Goal: Task Accomplishment & Management: Manage account settings

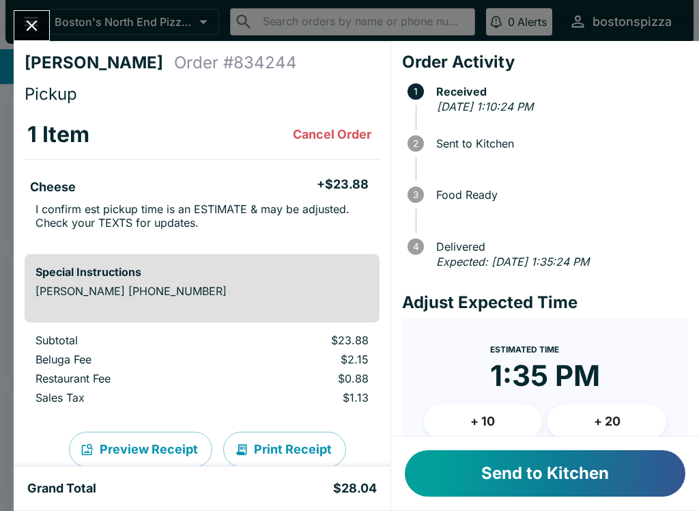
click at [579, 478] on button "Send to Kitchen" at bounding box center [545, 473] width 281 height 46
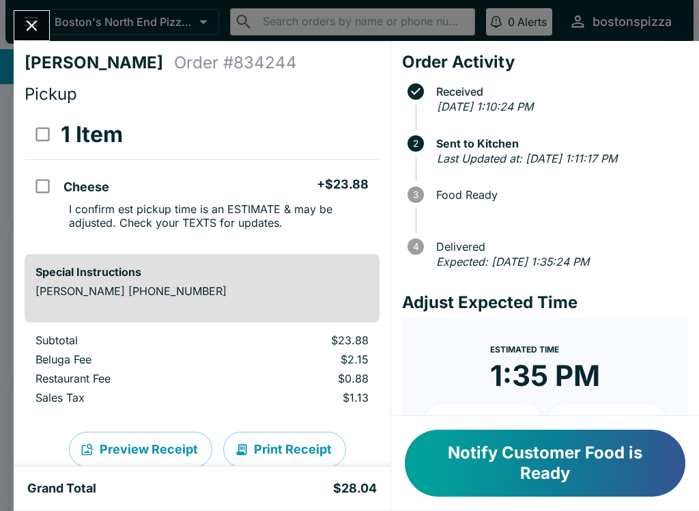
click at [527, 468] on button "Notify Customer Food is Ready" at bounding box center [545, 463] width 281 height 67
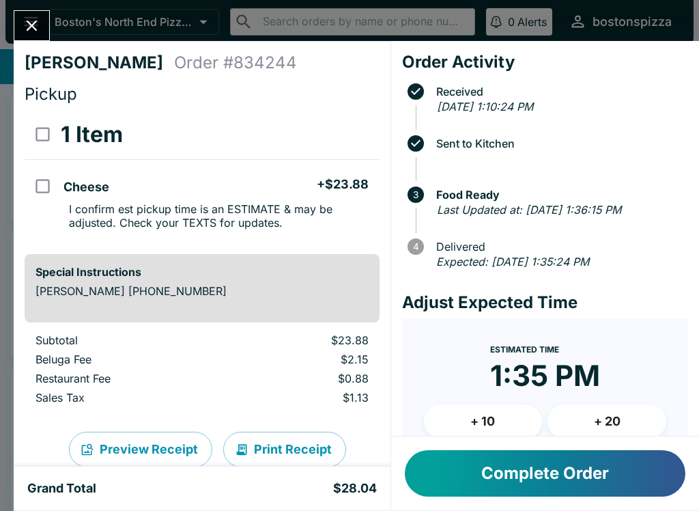
click at [583, 494] on button "Complete Order" at bounding box center [545, 473] width 281 height 46
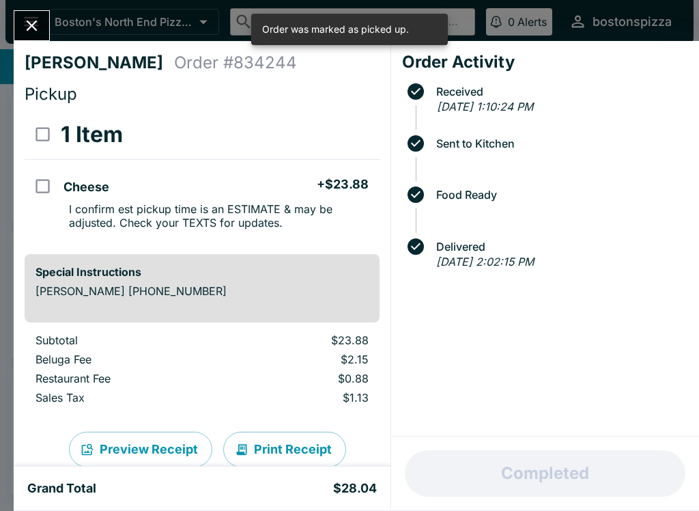
click at [34, 17] on icon "Close" at bounding box center [32, 25] width 18 height 18
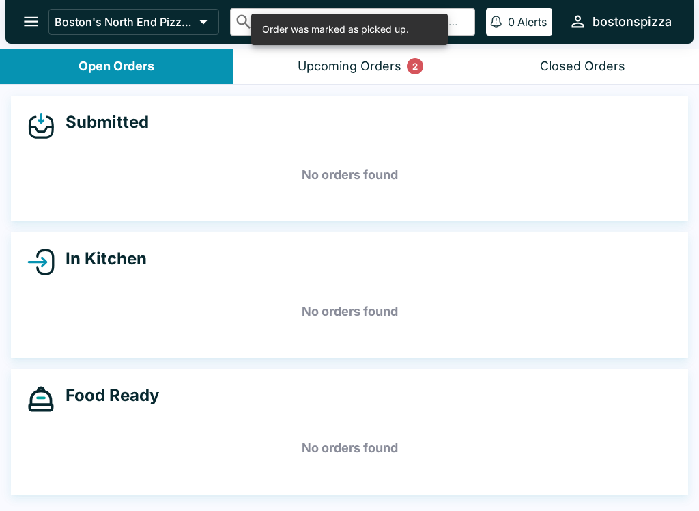
click at [404, 69] on button "Upcoming Orders 2" at bounding box center [349, 66] width 233 height 35
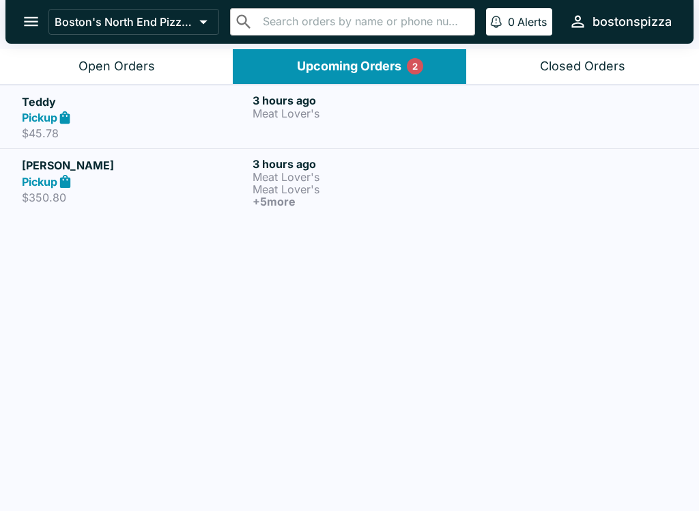
click at [393, 197] on h6 "+ 5 more" at bounding box center [365, 201] width 225 height 12
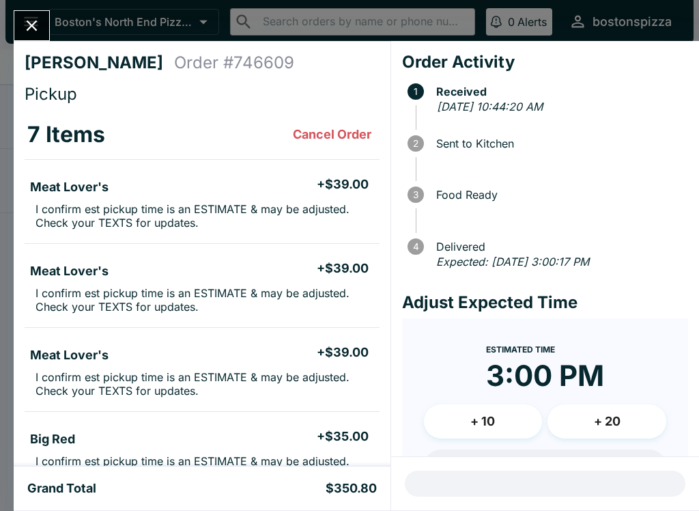
click at [42, 38] on button "Close" at bounding box center [31, 25] width 35 height 29
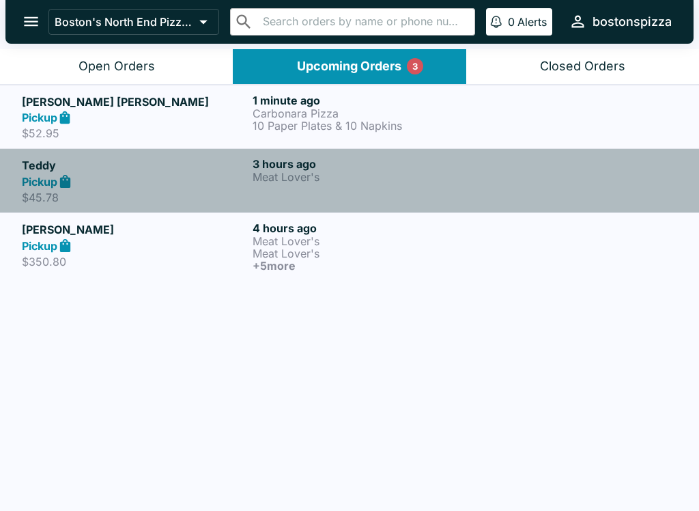
click at [110, 180] on div "Pickup" at bounding box center [134, 181] width 225 height 16
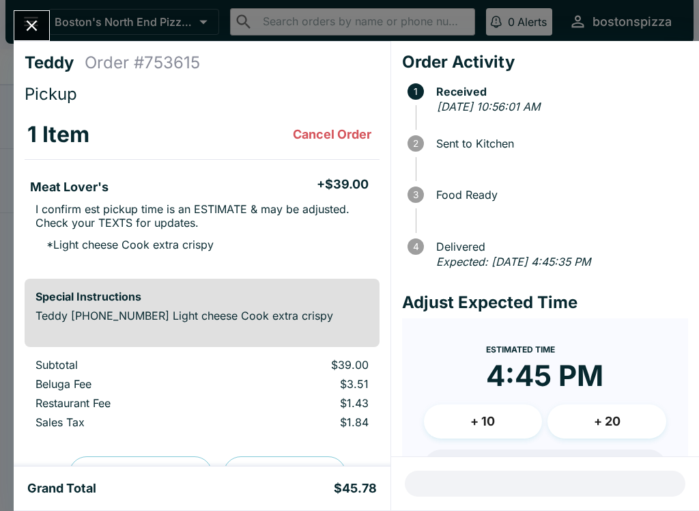
click at [33, 23] on icon "Close" at bounding box center [32, 25] width 18 height 18
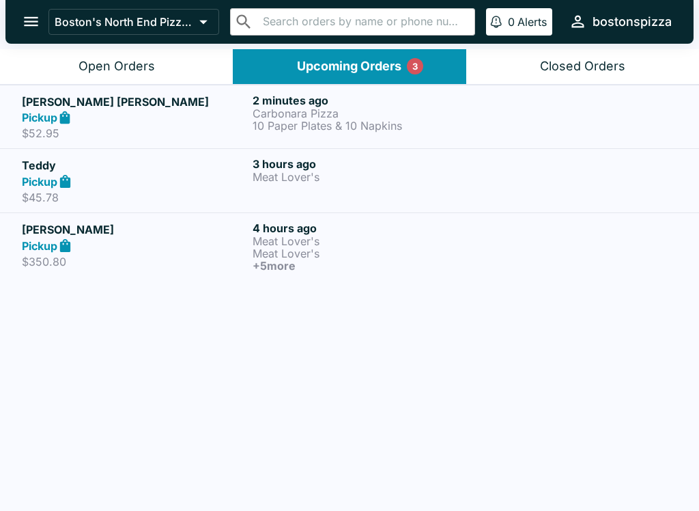
click at [70, 114] on icon at bounding box center [65, 117] width 10 height 13
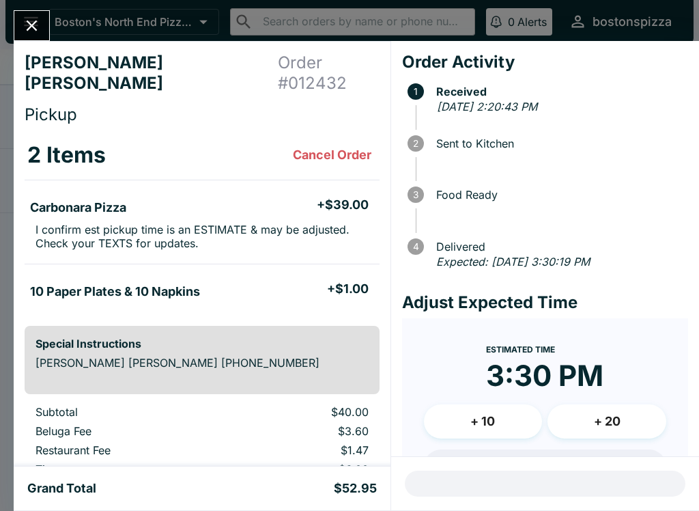
click at [26, 8] on div "[PERSON_NAME] [PERSON_NAME] Order # 012432 Pickup 2 Items Cancel Order Carbonar…" at bounding box center [349, 255] width 699 height 511
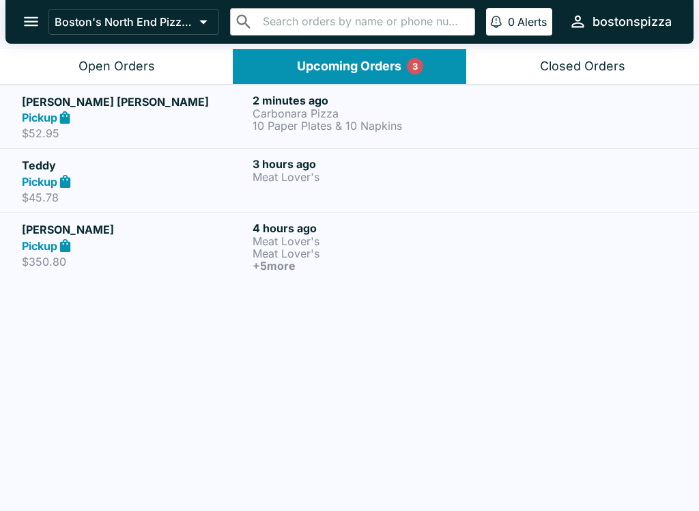
click at [56, 27] on p "Boston's North End Pizza Bakery" at bounding box center [124, 22] width 139 height 14
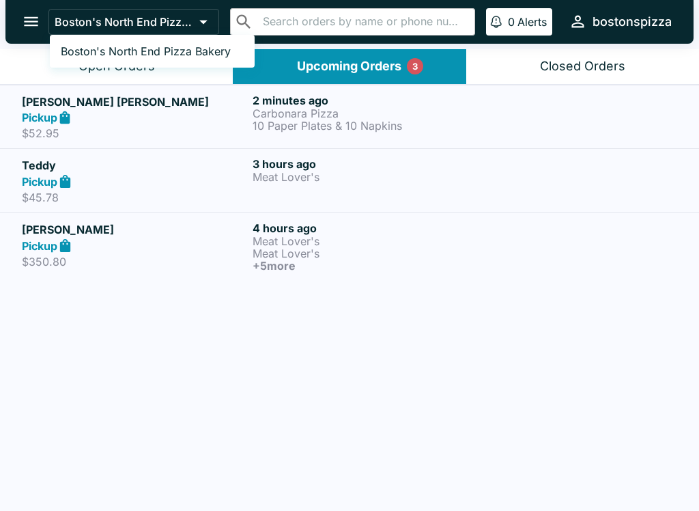
click at [142, 445] on div at bounding box center [349, 255] width 699 height 511
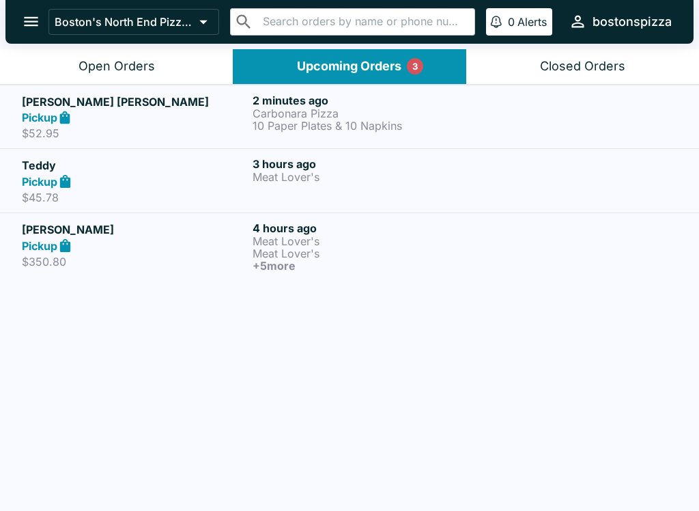
click at [57, 155] on link "Teddy Pickup $45.78 3 hours ago Meat Lover's" at bounding box center [349, 180] width 699 height 64
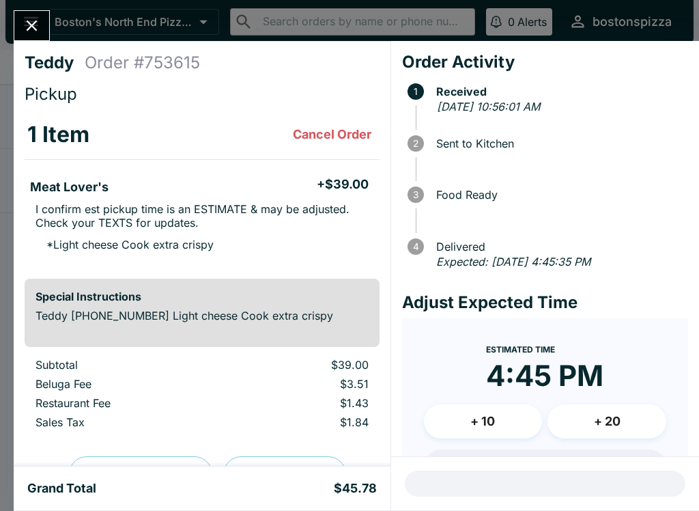
click at [39, 13] on button "Close" at bounding box center [31, 25] width 35 height 29
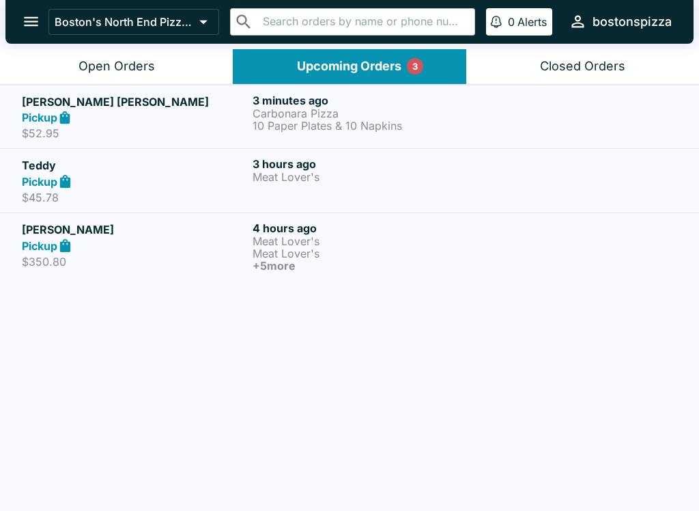
click at [64, 112] on icon at bounding box center [65, 118] width 16 height 16
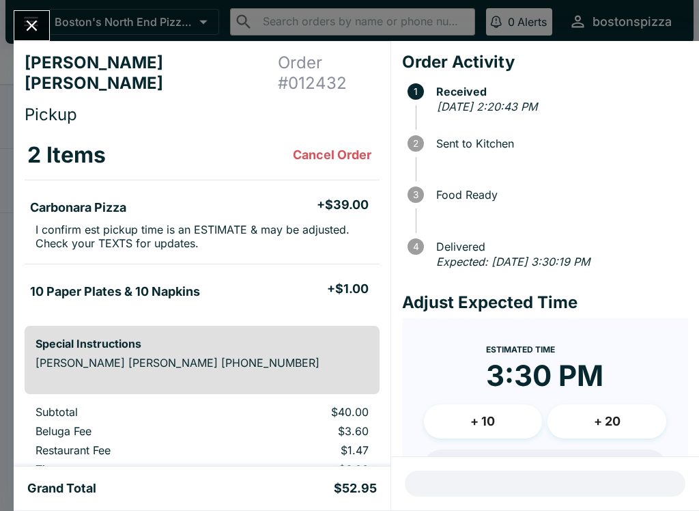
click at [36, 29] on icon "Close" at bounding box center [32, 25] width 18 height 18
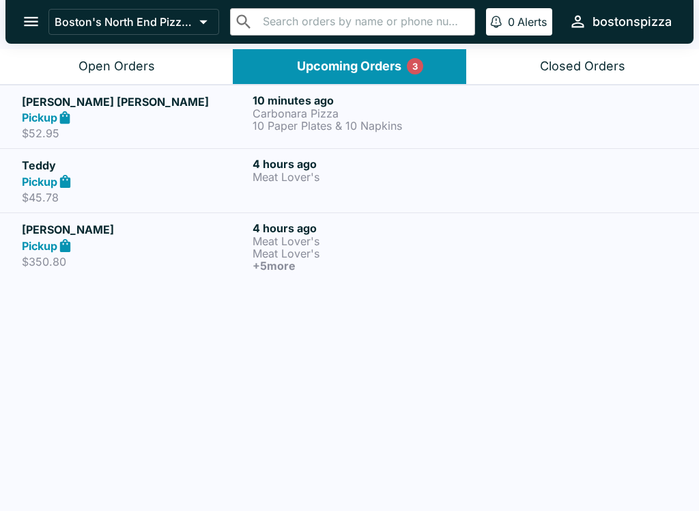
click at [60, 49] on button "Open Orders" at bounding box center [116, 66] width 233 height 35
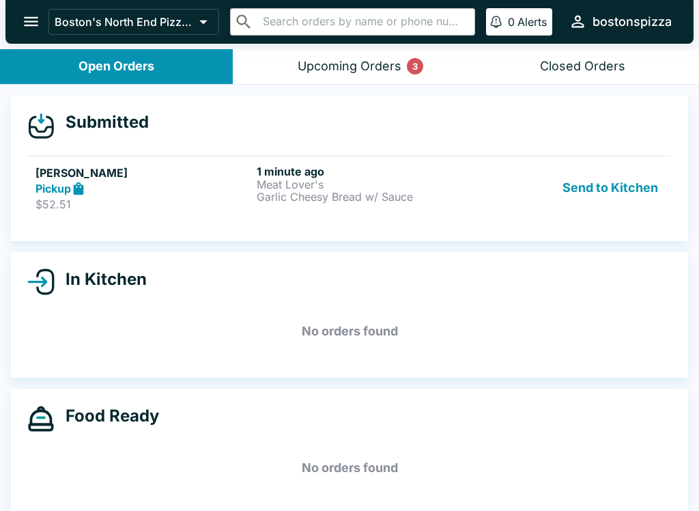
click at [60, 175] on h5 "[PERSON_NAME]" at bounding box center [144, 173] width 216 height 16
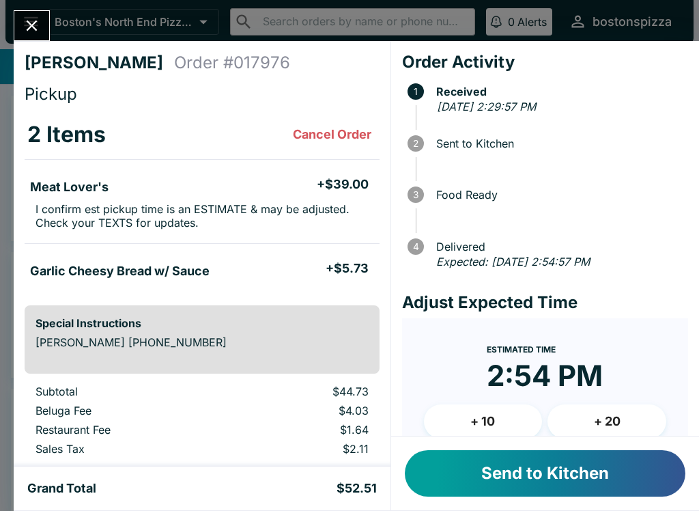
click at [511, 471] on button "Send to Kitchen" at bounding box center [545, 473] width 281 height 46
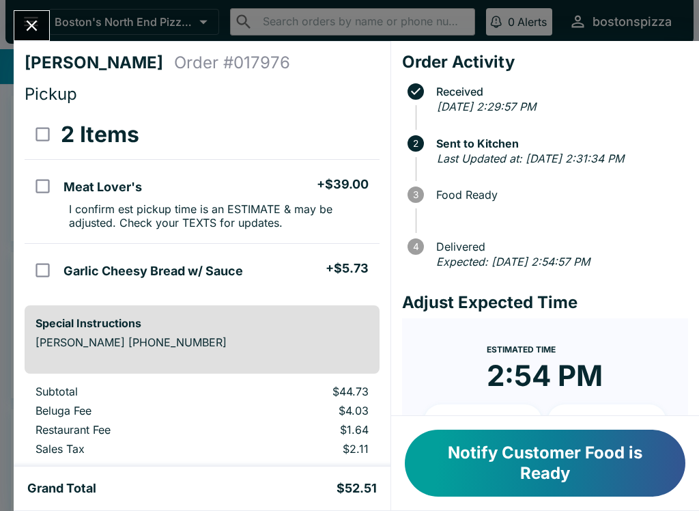
click at [45, 18] on button "Close" at bounding box center [31, 25] width 35 height 29
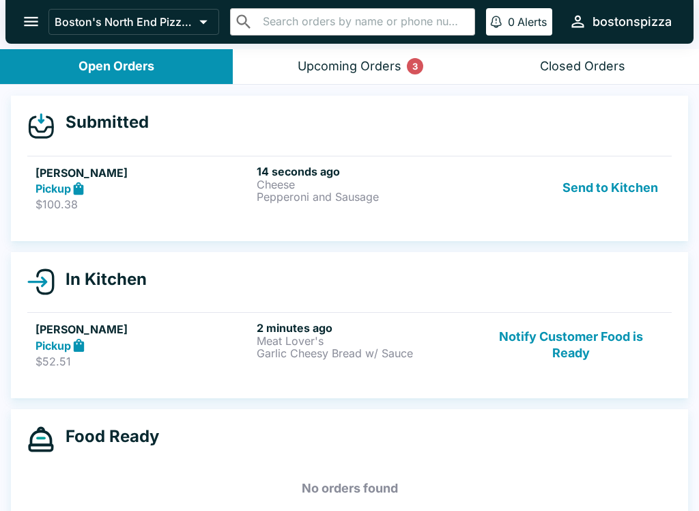
click at [92, 181] on div "Pickup" at bounding box center [144, 189] width 216 height 16
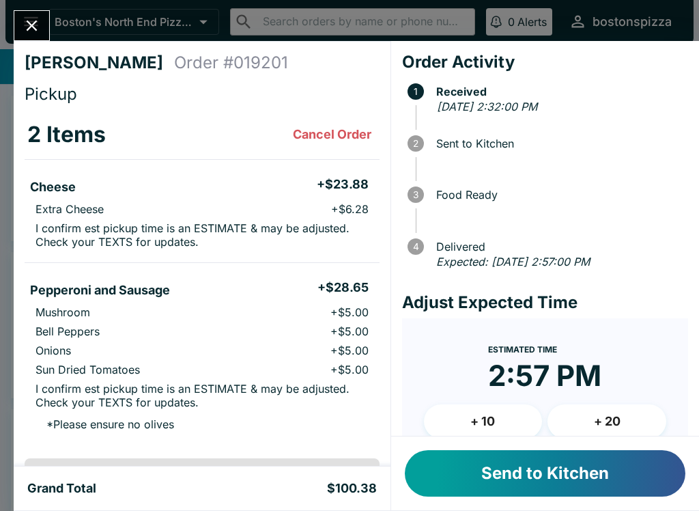
click at [624, 480] on button "Send to Kitchen" at bounding box center [545, 473] width 281 height 46
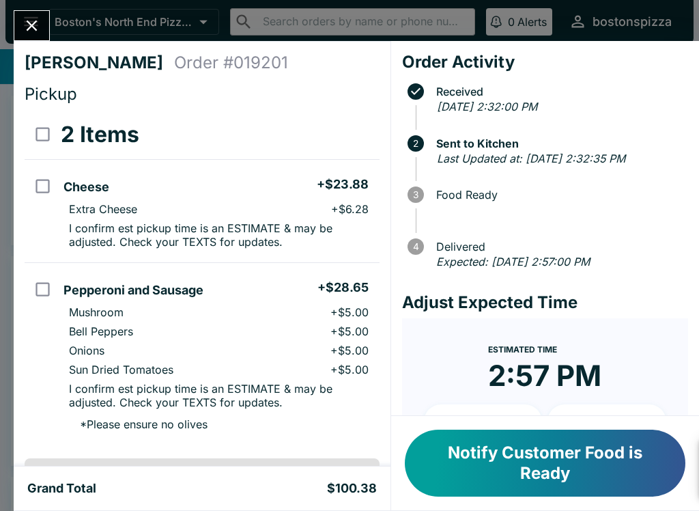
click at [29, 35] on icon "Close" at bounding box center [32, 25] width 18 height 18
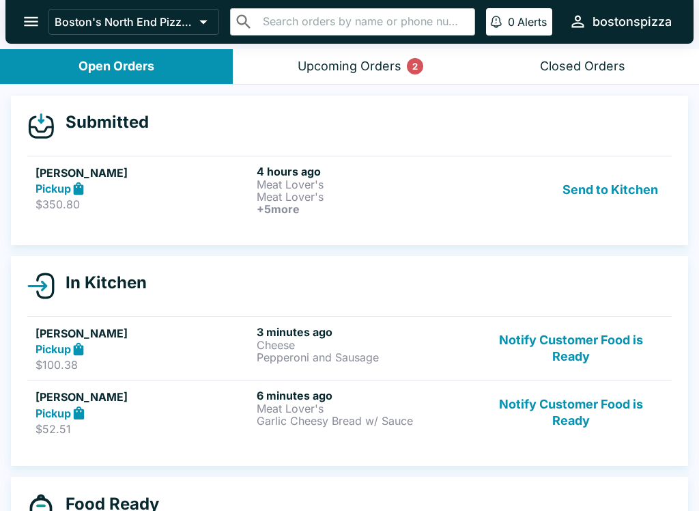
click at [327, 182] on p "Meat Lover's" at bounding box center [365, 184] width 216 height 12
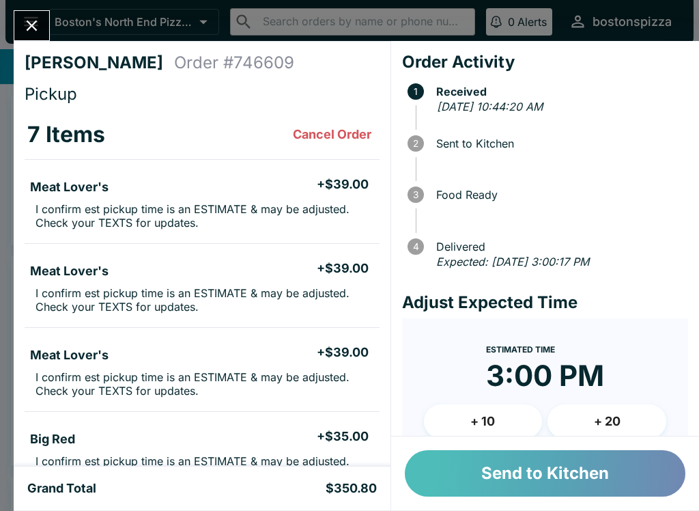
click at [550, 473] on button "Send to Kitchen" at bounding box center [545, 473] width 281 height 46
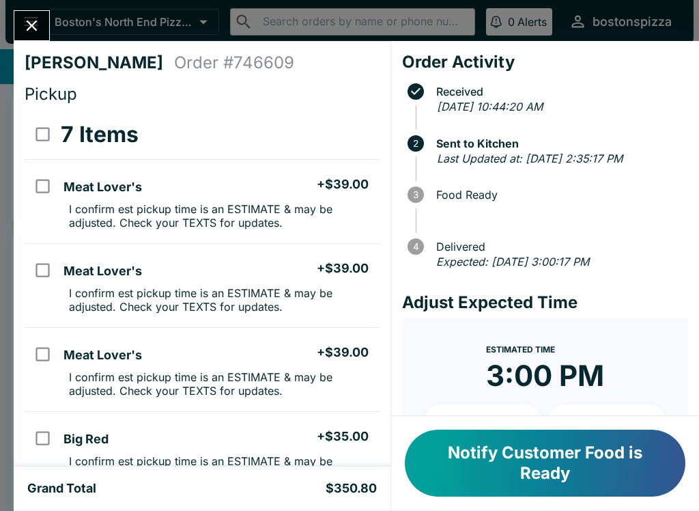
click at [39, 18] on icon "Close" at bounding box center [32, 25] width 18 height 18
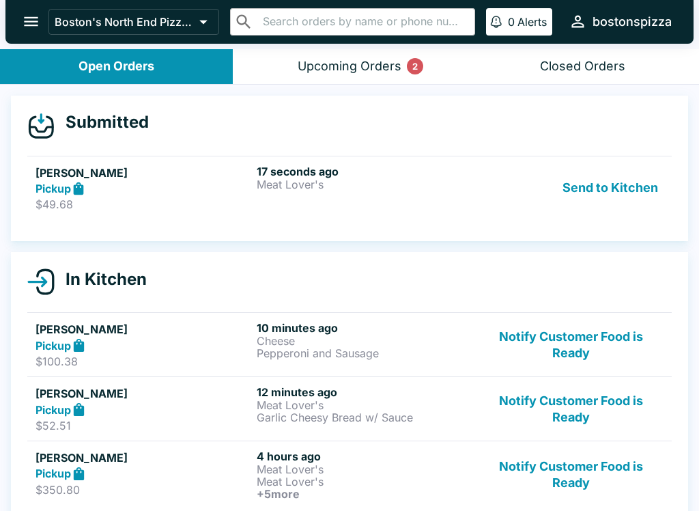
click at [320, 180] on p "Meat Lover's" at bounding box center [365, 184] width 216 height 12
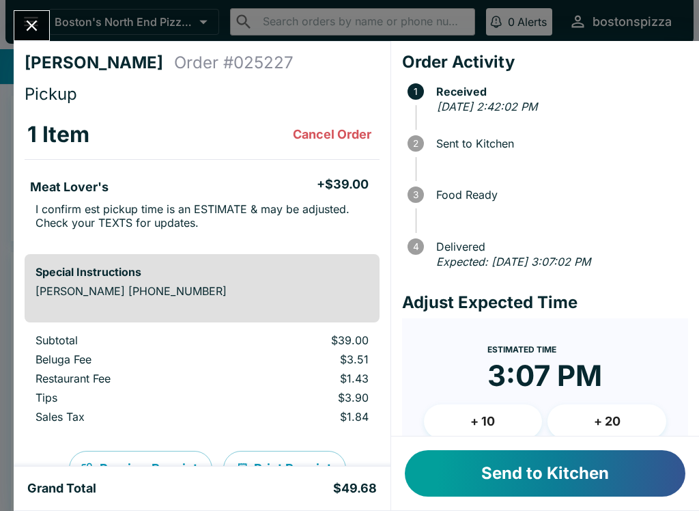
click at [570, 460] on button "Send to Kitchen" at bounding box center [545, 473] width 281 height 46
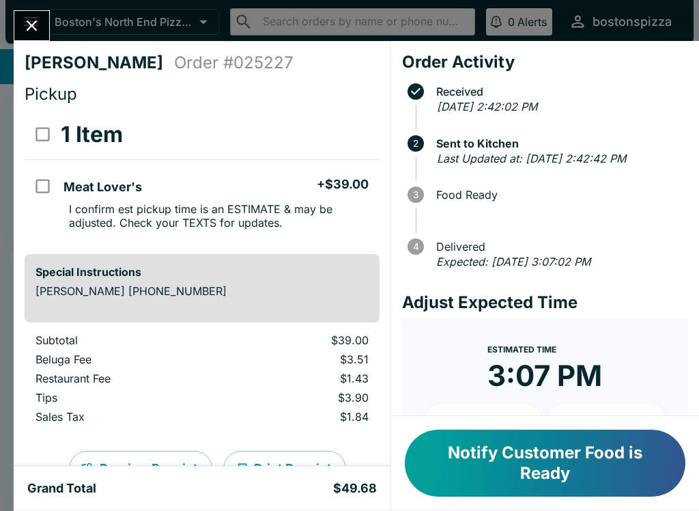
click at [43, 14] on button "Close" at bounding box center [31, 25] width 35 height 29
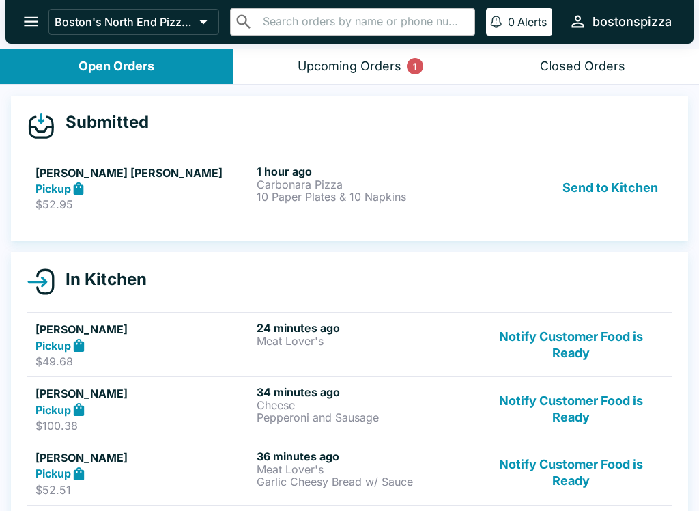
click at [132, 198] on p "$52.95" at bounding box center [144, 204] width 216 height 14
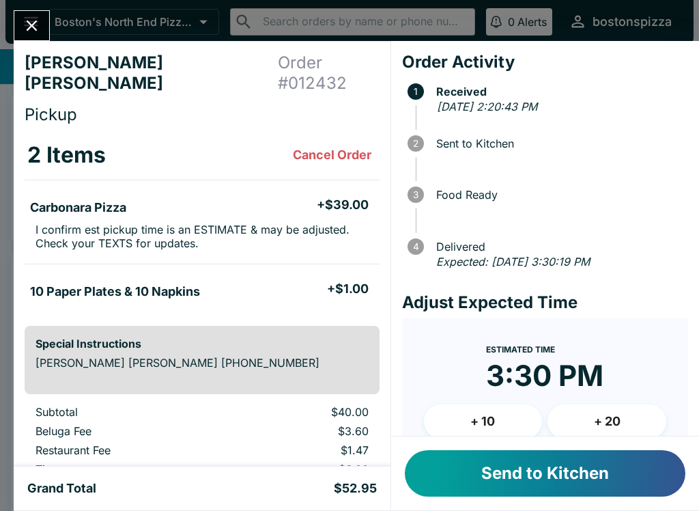
click at [568, 484] on button "Send to Kitchen" at bounding box center [545, 473] width 281 height 46
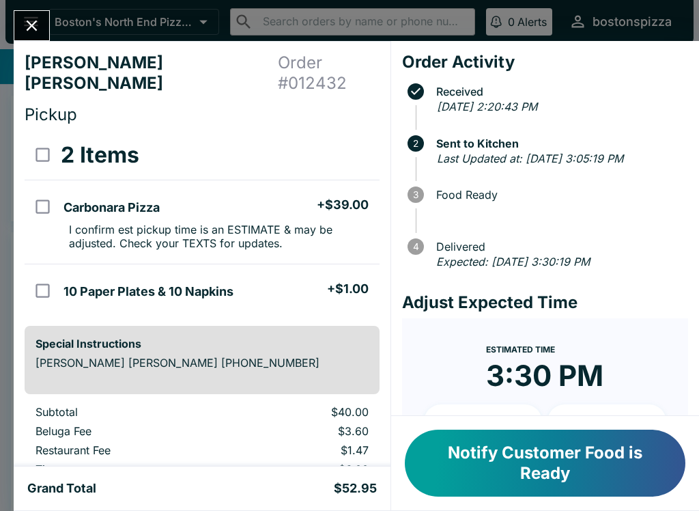
click at [50, 58] on h4 "[PERSON_NAME] [PERSON_NAME]" at bounding box center [151, 73] width 253 height 41
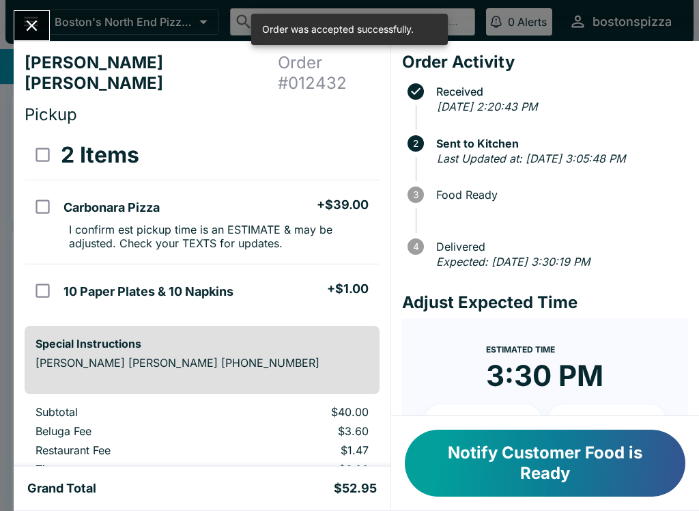
click at [38, 28] on icon "Close" at bounding box center [32, 25] width 18 height 18
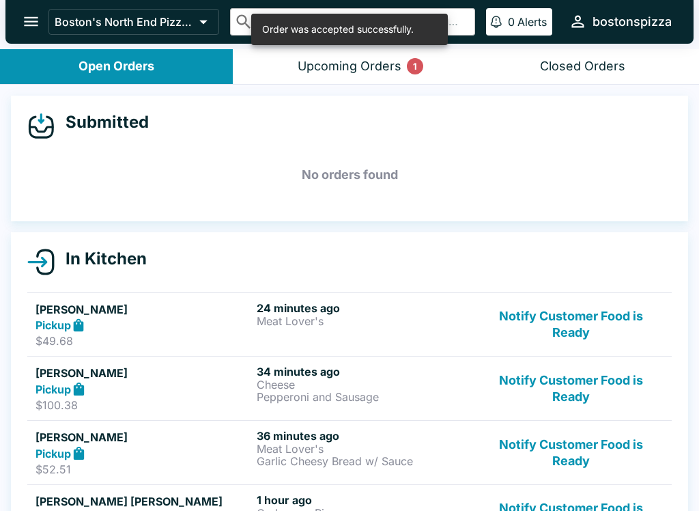
click at [404, 68] on button "Upcoming Orders 1" at bounding box center [349, 66] width 233 height 35
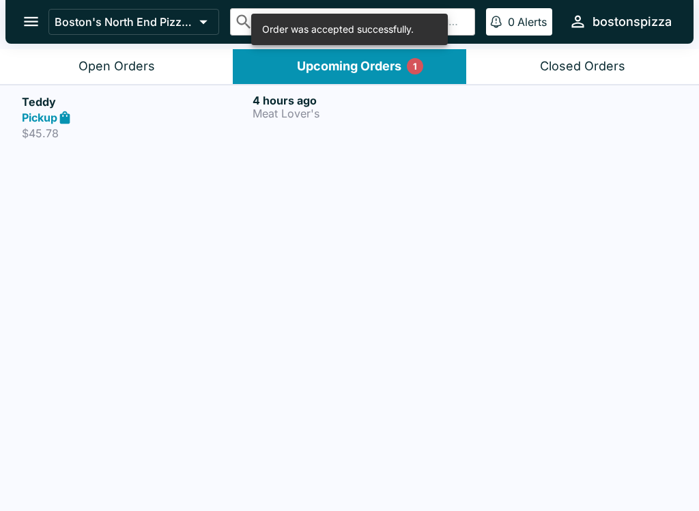
click at [167, 80] on button "Open Orders" at bounding box center [116, 66] width 233 height 35
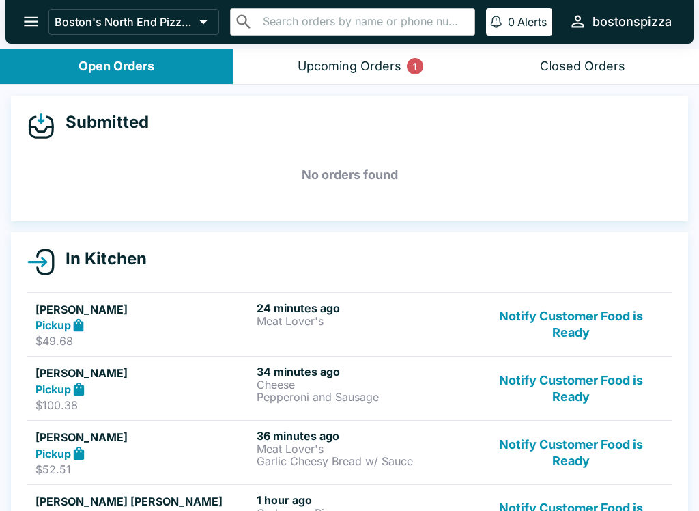
click at [230, 384] on div "Pickup" at bounding box center [144, 389] width 216 height 16
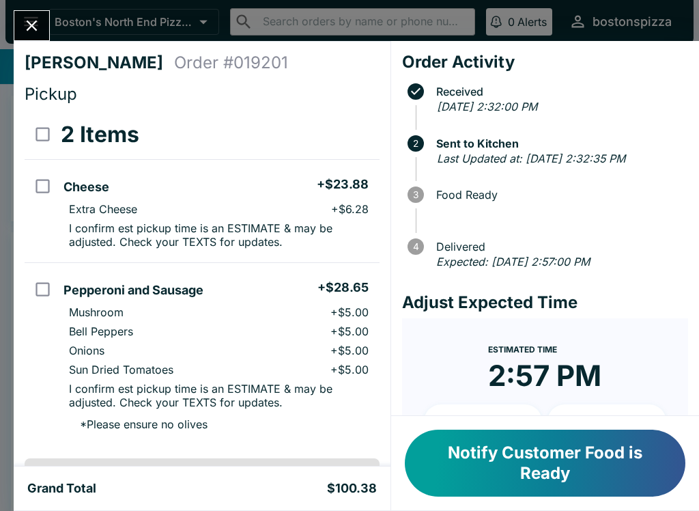
click at [35, 30] on icon "Close" at bounding box center [32, 25] width 18 height 18
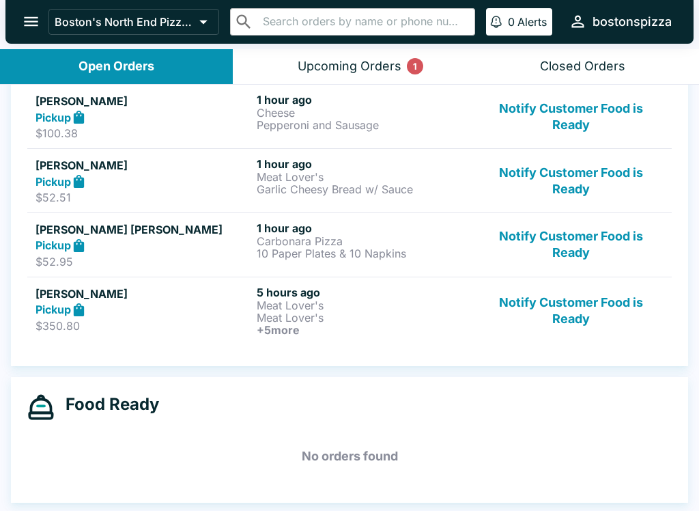
scroll to position [272, 0]
click at [557, 181] on button "Notify Customer Food is Ready" at bounding box center [571, 180] width 185 height 47
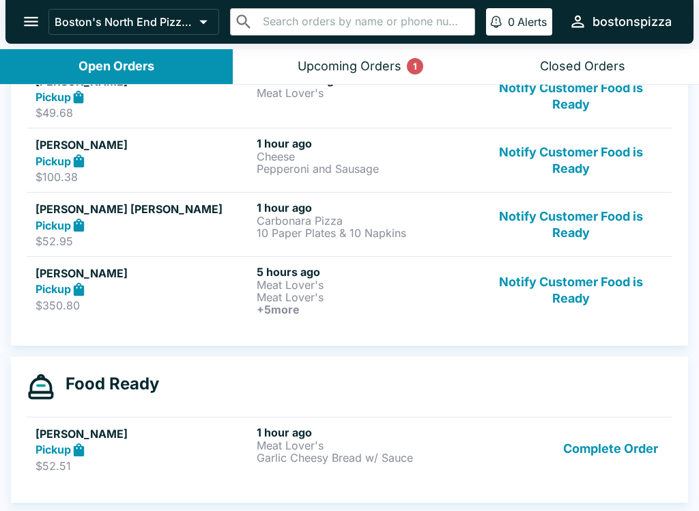
scroll to position [228, 0]
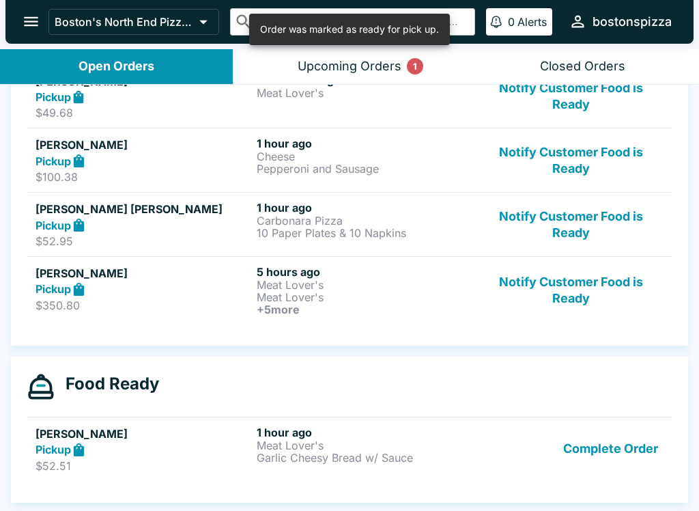
click at [617, 451] on button "Complete Order" at bounding box center [611, 449] width 106 height 47
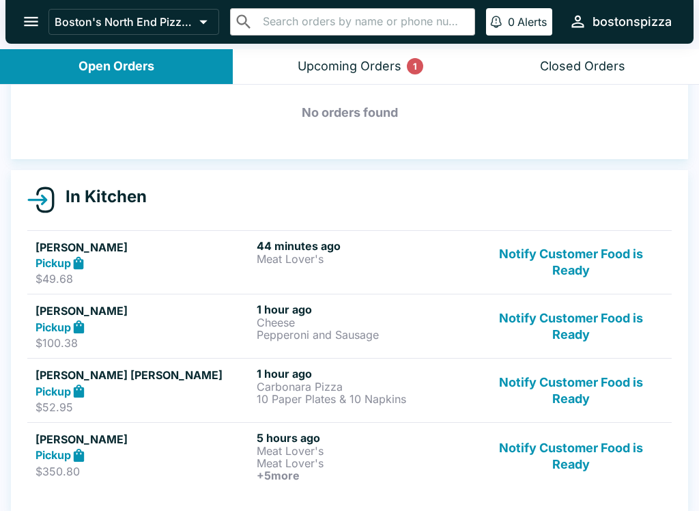
scroll to position [98, 0]
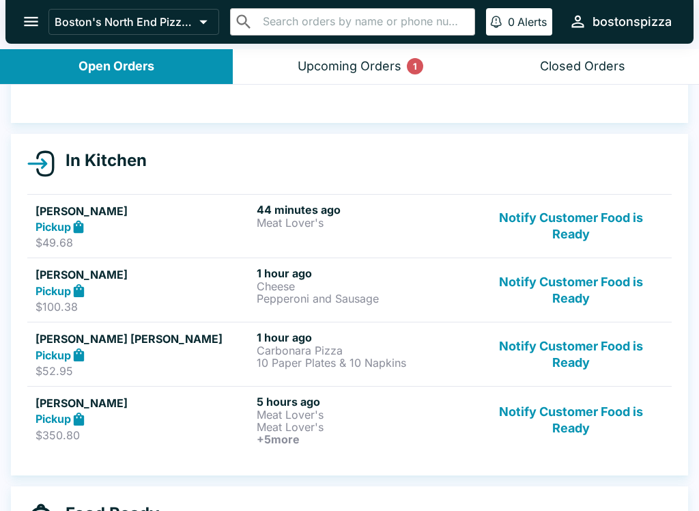
click at [577, 414] on button "Notify Customer Food is Ready" at bounding box center [571, 420] width 185 height 51
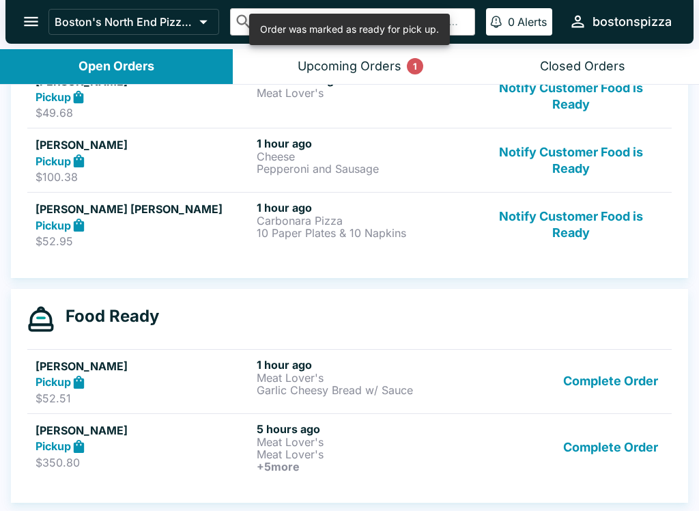
click at [607, 380] on button "Complete Order" at bounding box center [611, 381] width 106 height 47
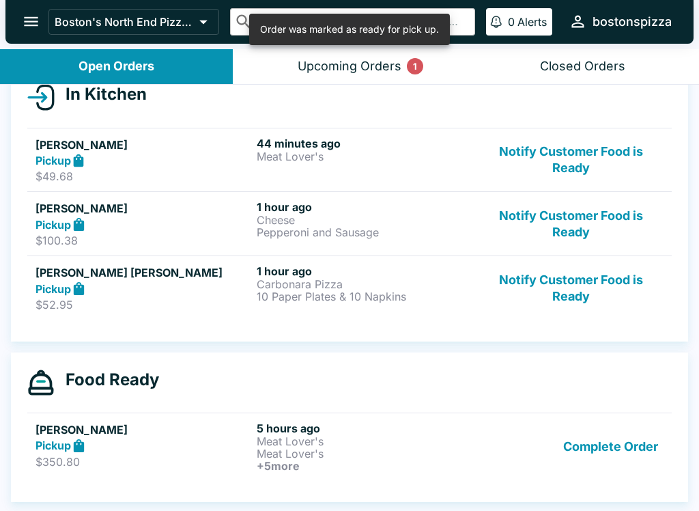
scroll to position [165, 0]
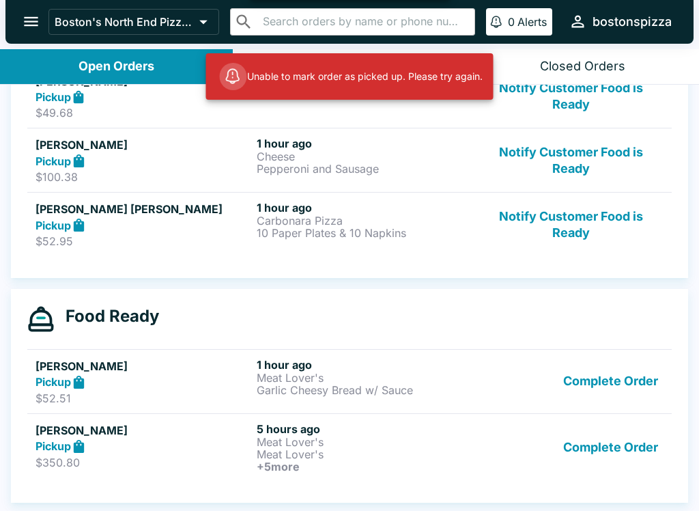
click at [622, 471] on button "Complete Order" at bounding box center [611, 447] width 106 height 51
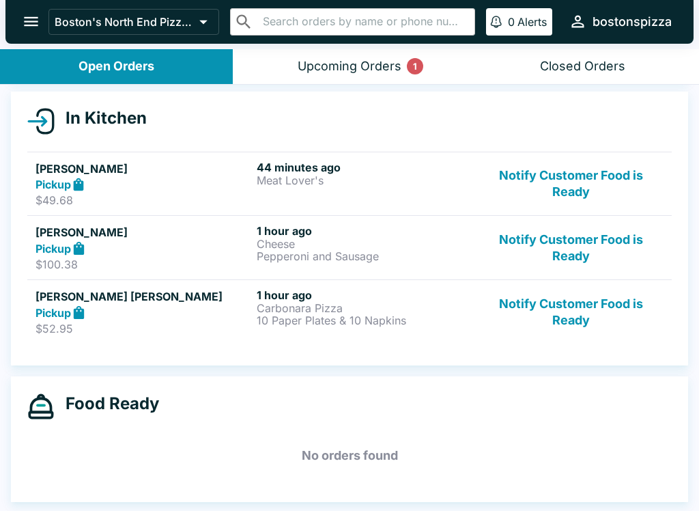
scroll to position [141, 0]
click at [553, 330] on button "Notify Customer Food is Ready" at bounding box center [571, 311] width 185 height 47
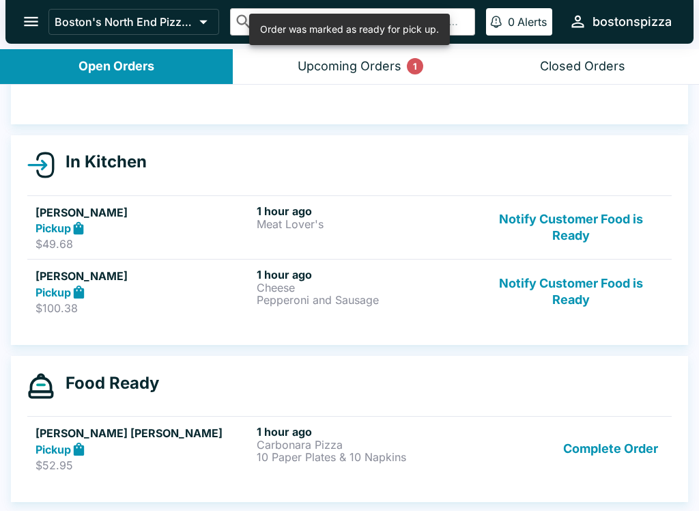
click at [588, 460] on button "Complete Order" at bounding box center [611, 448] width 106 height 47
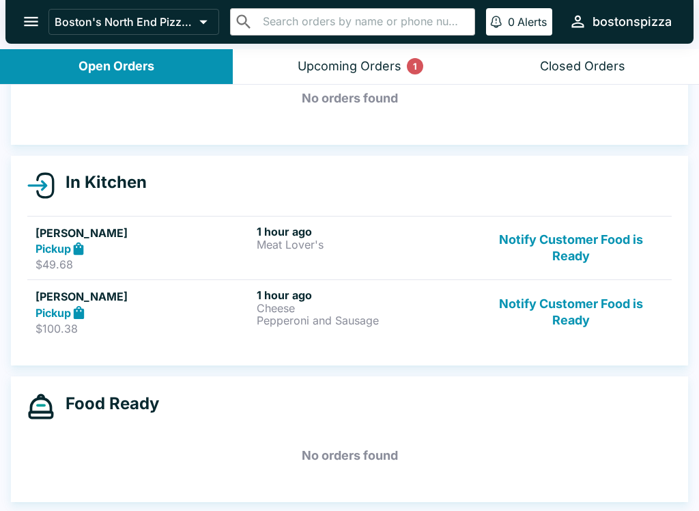
scroll to position [76, 0]
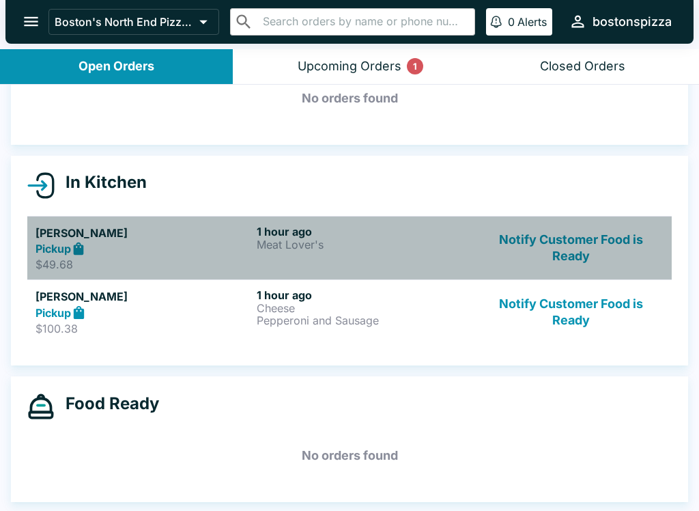
click at [294, 225] on h6 "1 hour ago" at bounding box center [365, 232] width 216 height 14
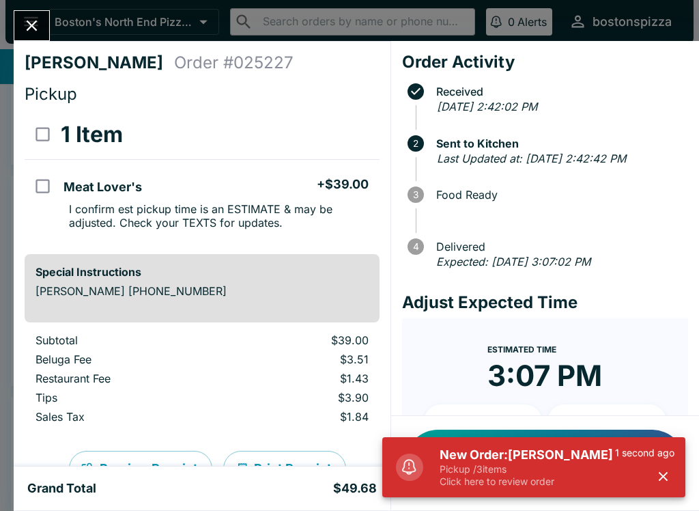
click at [498, 462] on h5 "New Order: [PERSON_NAME]" at bounding box center [528, 455] width 176 height 16
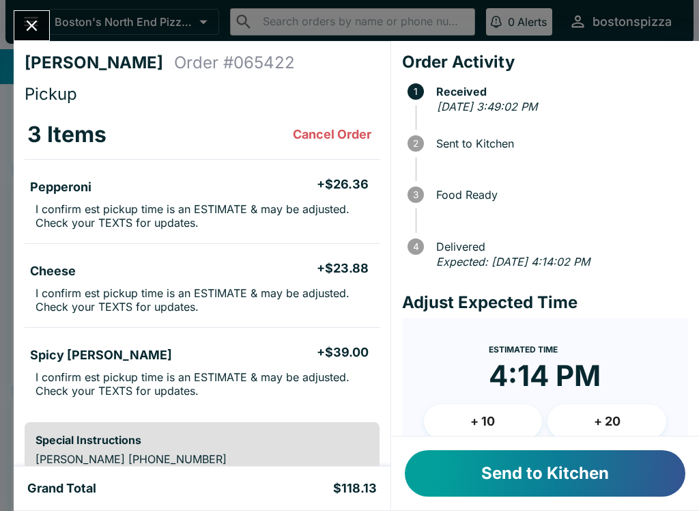
click at [570, 471] on button "Send to Kitchen" at bounding box center [545, 473] width 281 height 46
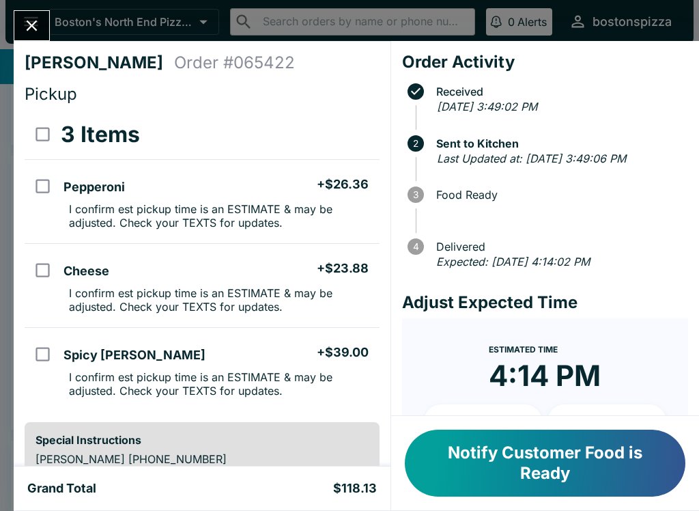
click at [44, 5] on div "[PERSON_NAME] Order # 065422 Pickup 3 Items Pepperoni + $26.36 I confirm est pi…" at bounding box center [349, 255] width 699 height 511
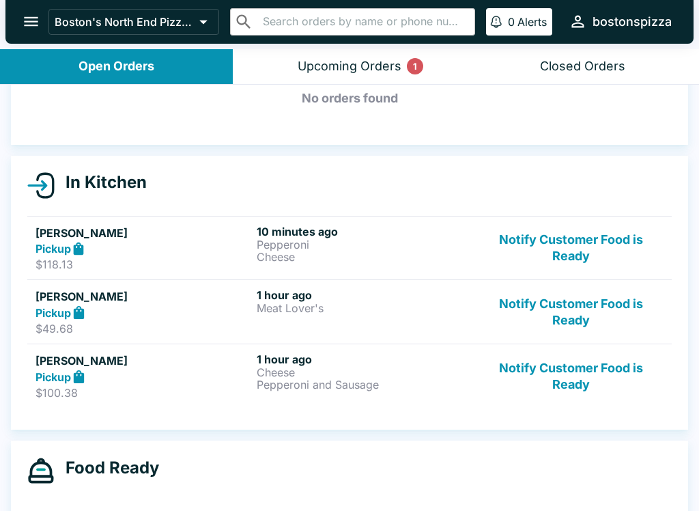
click at [311, 81] on button "Upcoming Orders 1" at bounding box center [349, 66] width 233 height 35
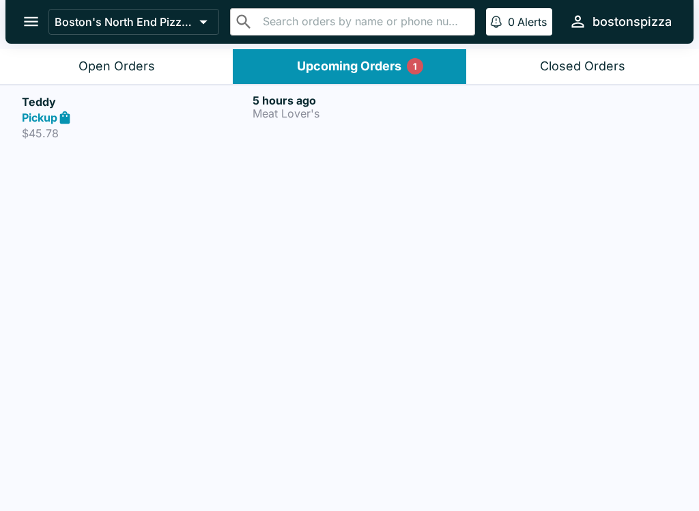
click at [98, 126] on p "$45.78" at bounding box center [134, 133] width 225 height 14
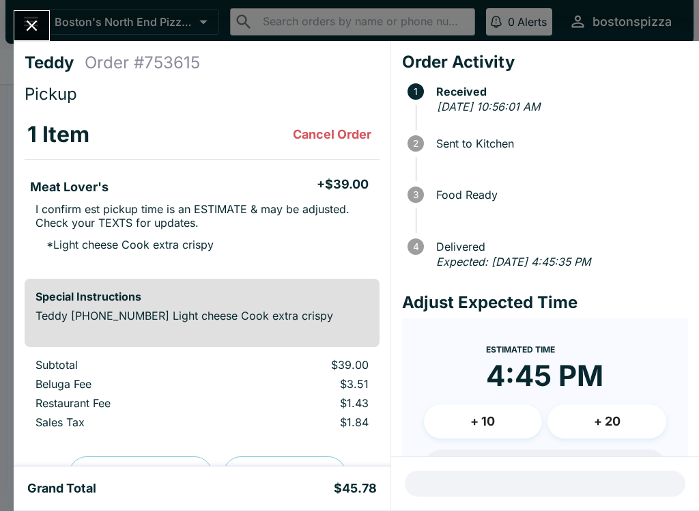
click at [41, 24] on icon "Close" at bounding box center [32, 25] width 18 height 18
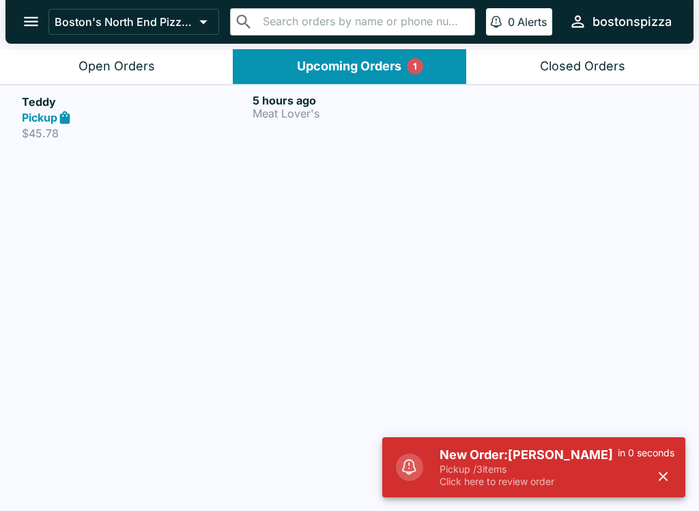
click at [501, 452] on h5 "New Order: [PERSON_NAME]" at bounding box center [529, 455] width 178 height 16
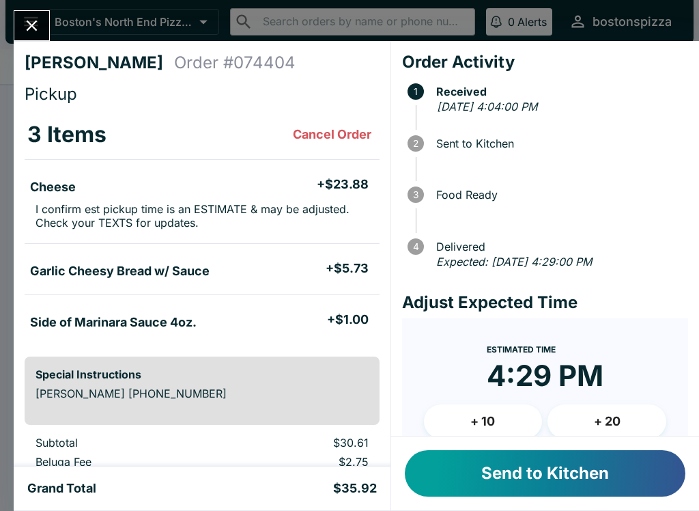
click at [505, 490] on button "Send to Kitchen" at bounding box center [545, 473] width 281 height 46
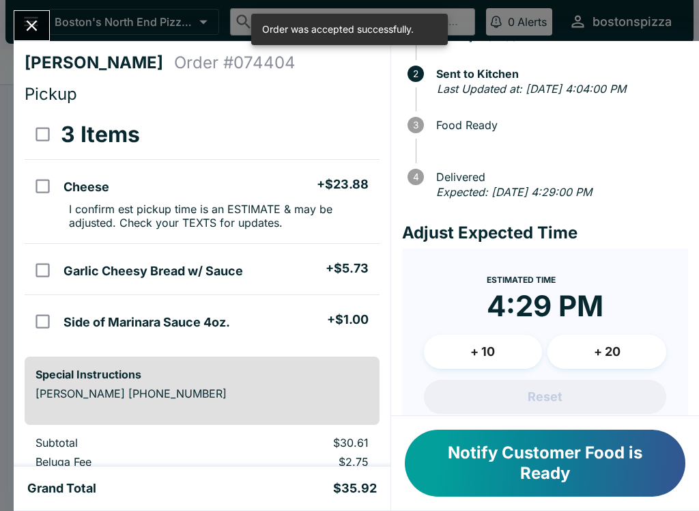
scroll to position [83, 0]
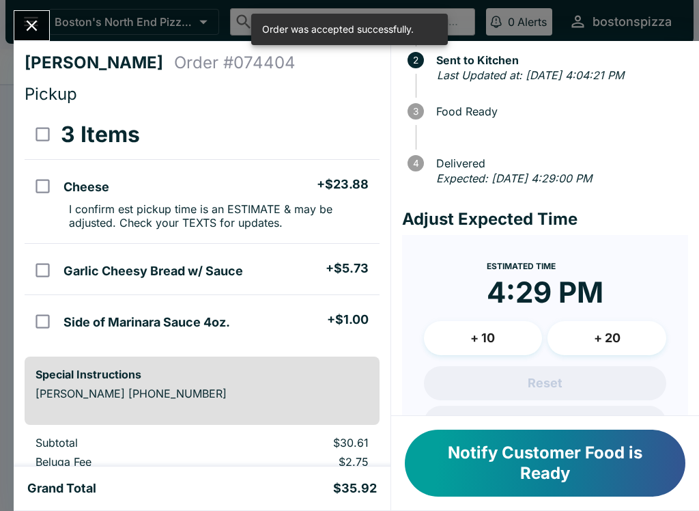
click at [485, 351] on button "+ 10" at bounding box center [483, 338] width 119 height 34
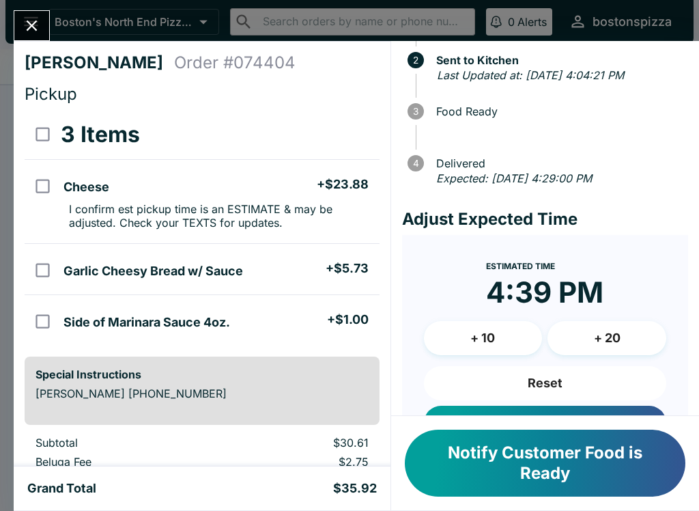
click at [29, 25] on icon "Close" at bounding box center [32, 25] width 18 height 18
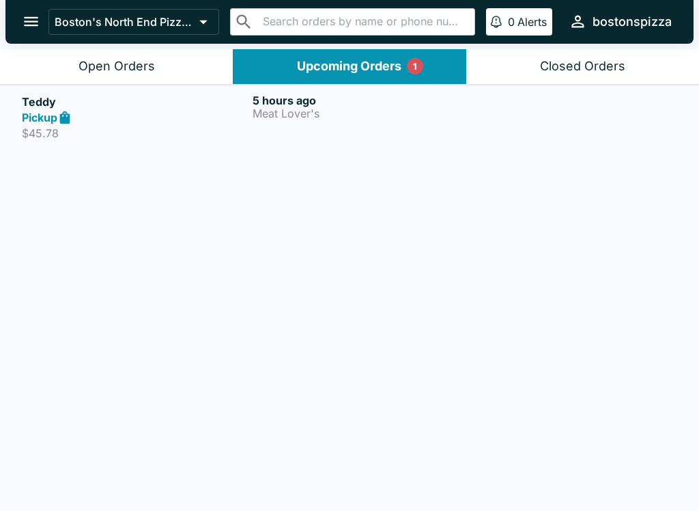
scroll to position [2, 0]
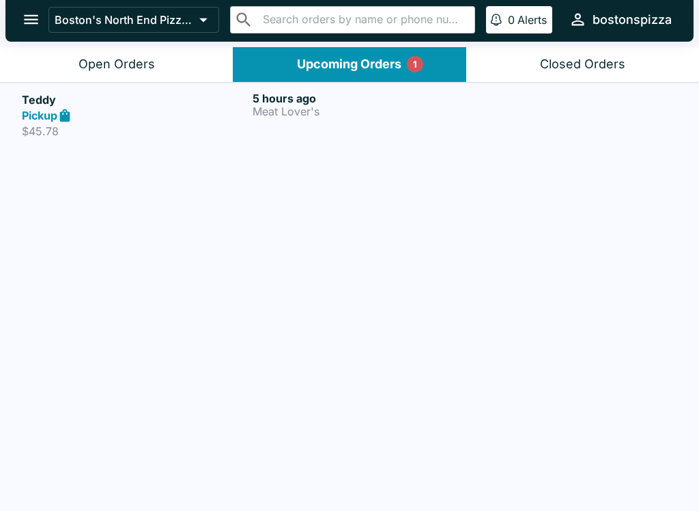
click at [158, 67] on button "Open Orders" at bounding box center [116, 64] width 233 height 35
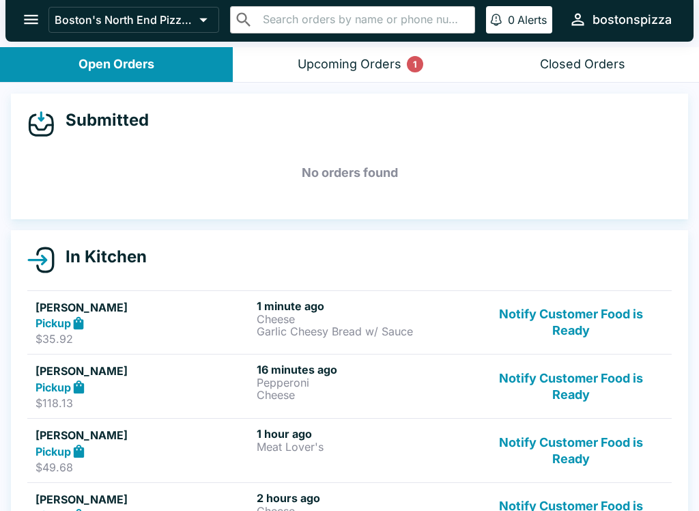
click at [579, 383] on button "Notify Customer Food is Ready" at bounding box center [571, 386] width 185 height 47
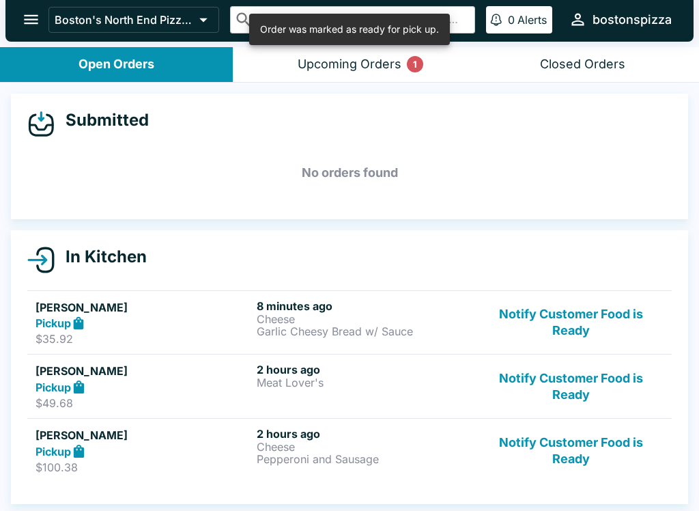
click at [582, 448] on button "Notify Customer Food is Ready" at bounding box center [571, 450] width 185 height 47
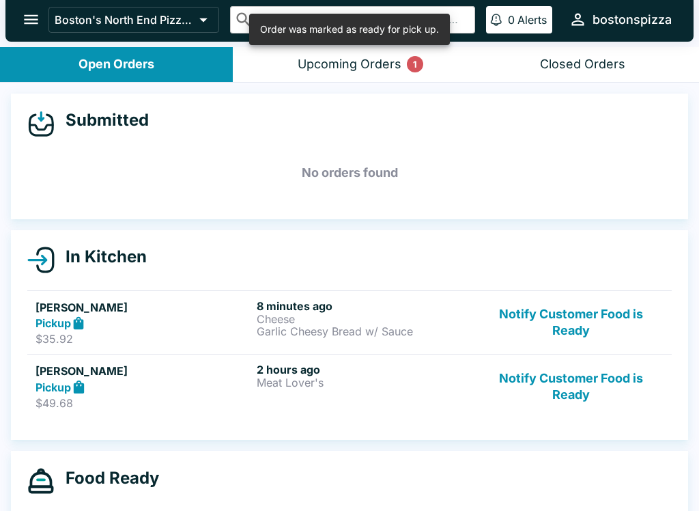
click at [588, 380] on button "Notify Customer Food is Ready" at bounding box center [571, 386] width 185 height 47
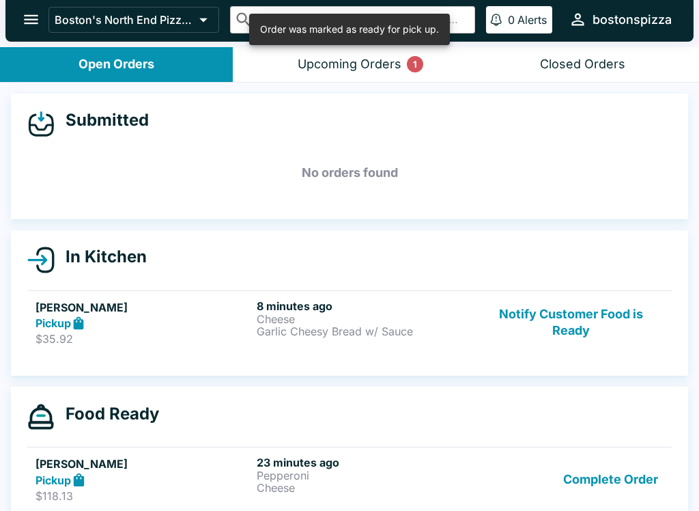
click at [599, 472] on button "Complete Order" at bounding box center [611, 479] width 106 height 47
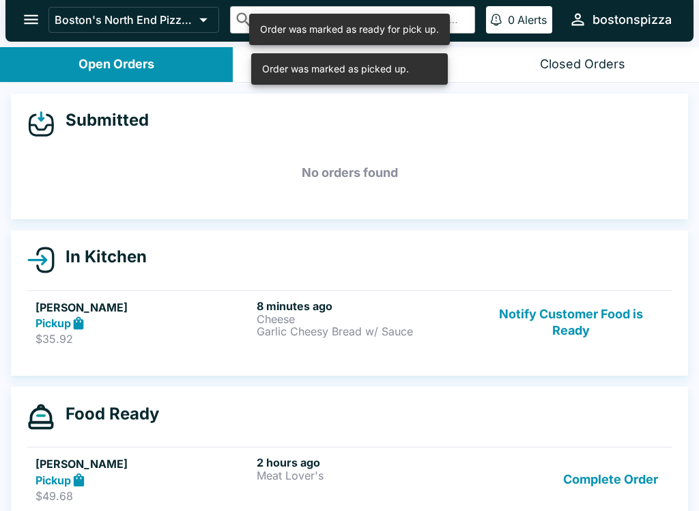
click at [613, 477] on button "Complete Order" at bounding box center [611, 479] width 106 height 47
click at [622, 473] on button "Complete Order" at bounding box center [611, 479] width 106 height 47
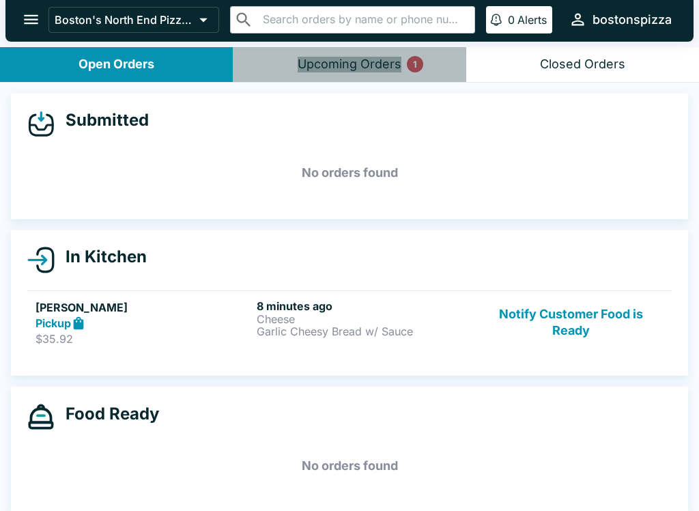
click at [370, 53] on button "Upcoming Orders 1" at bounding box center [349, 64] width 233 height 35
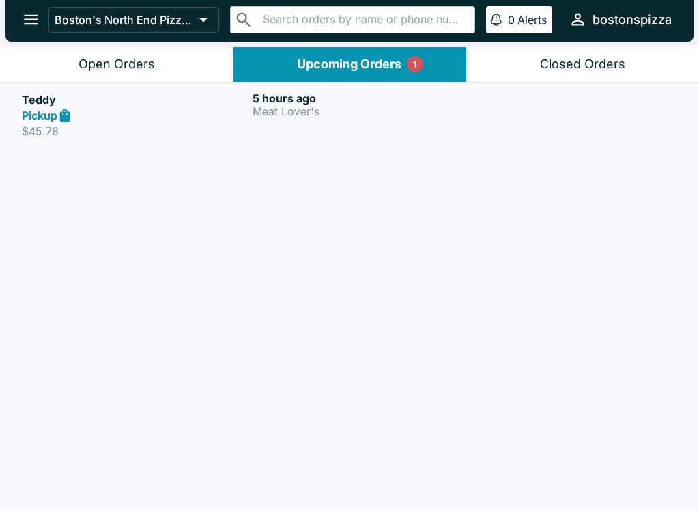
click at [184, 71] on button "Open Orders" at bounding box center [116, 64] width 233 height 35
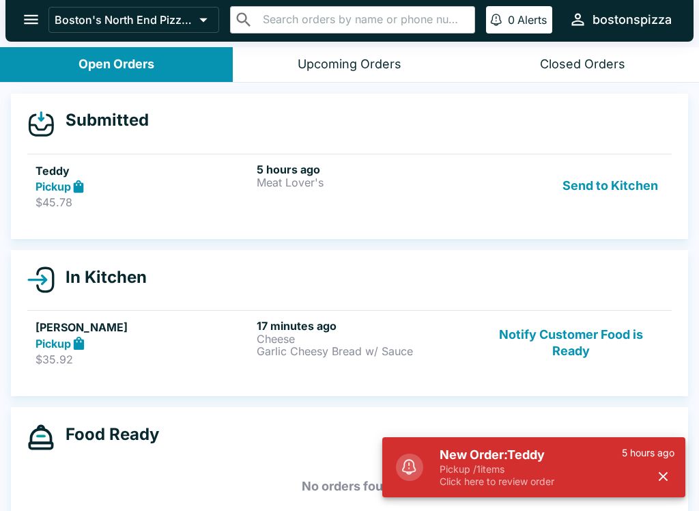
click at [618, 186] on button "Send to Kitchen" at bounding box center [610, 186] width 107 height 47
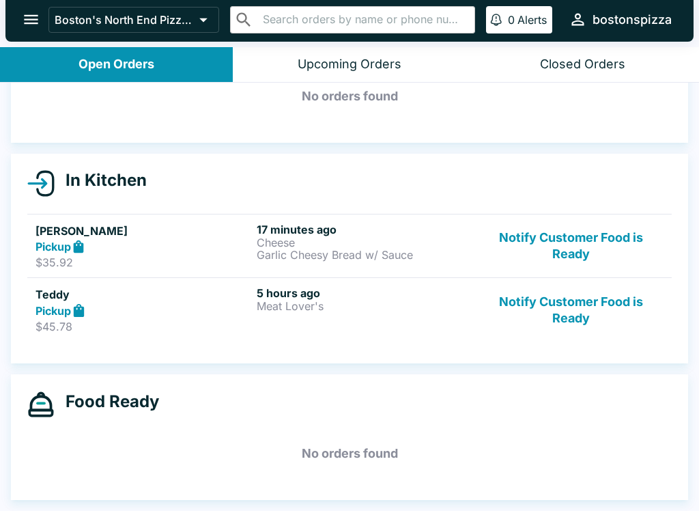
scroll to position [76, 0]
click at [572, 321] on button "Notify Customer Food is Ready" at bounding box center [571, 309] width 185 height 47
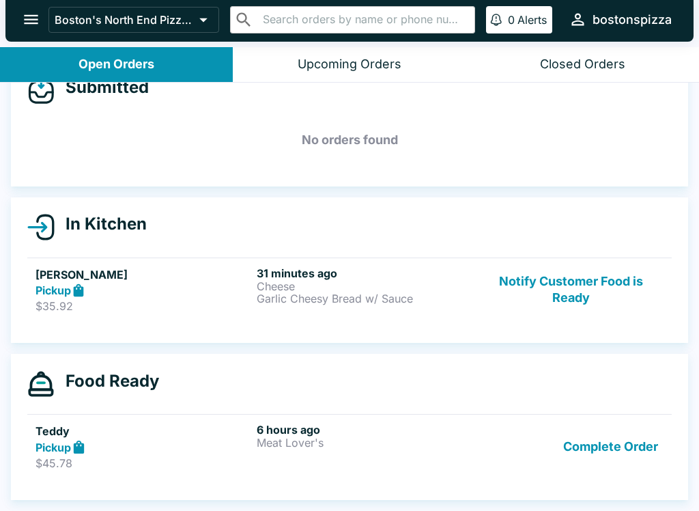
scroll to position [33, 0]
click at [290, 431] on h6 "6 hours ago" at bounding box center [365, 430] width 216 height 14
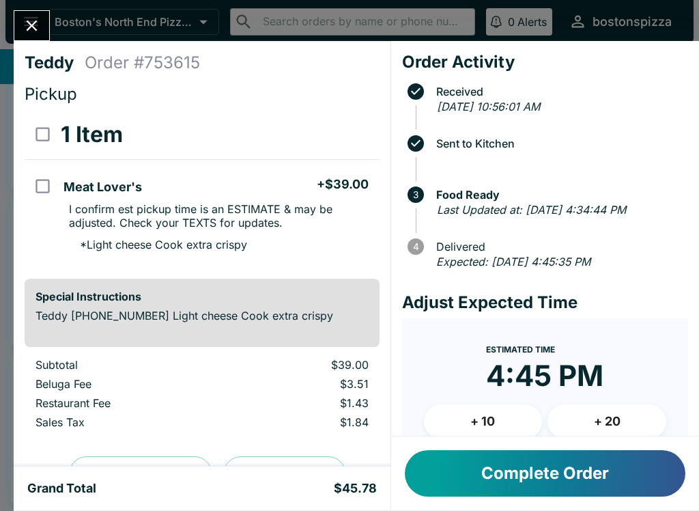
click at [611, 464] on button "Complete Order" at bounding box center [545, 473] width 281 height 46
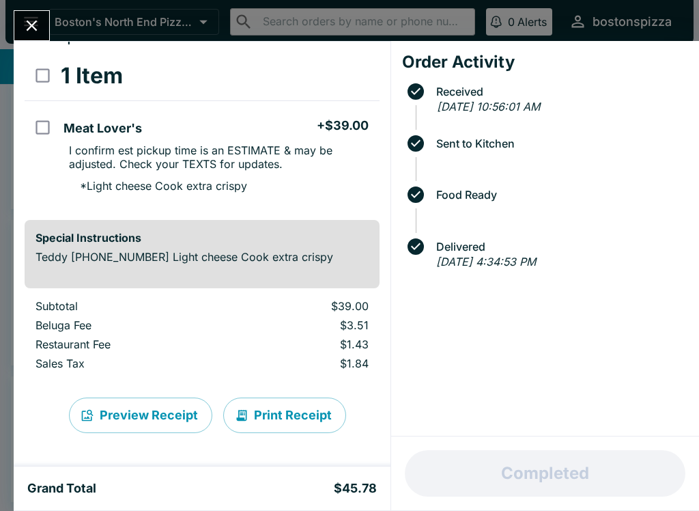
scroll to position [59, 0]
click at [41, 25] on icon "Close" at bounding box center [32, 25] width 18 height 18
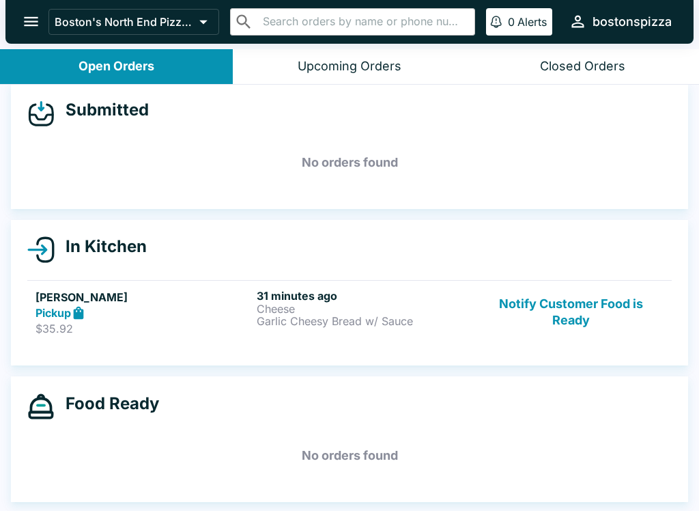
scroll to position [2, 0]
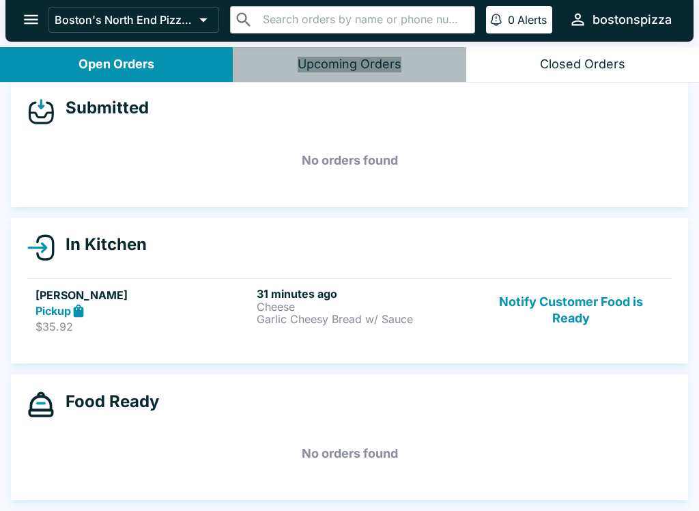
click at [391, 48] on button "Upcoming Orders" at bounding box center [349, 64] width 233 height 35
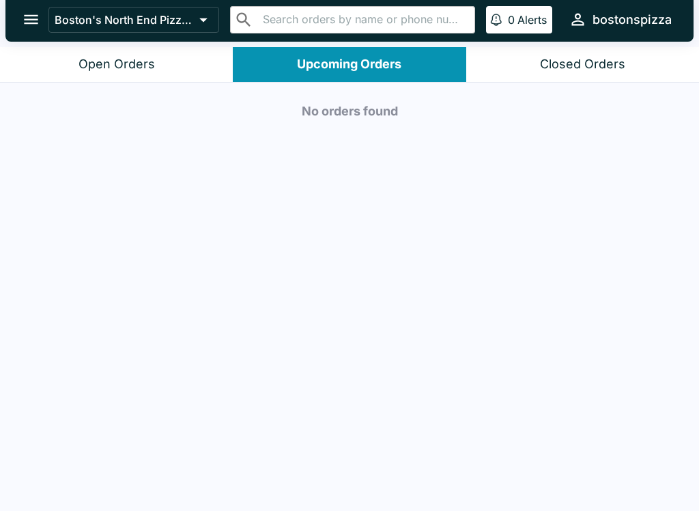
click at [160, 74] on button "Open Orders" at bounding box center [116, 64] width 233 height 35
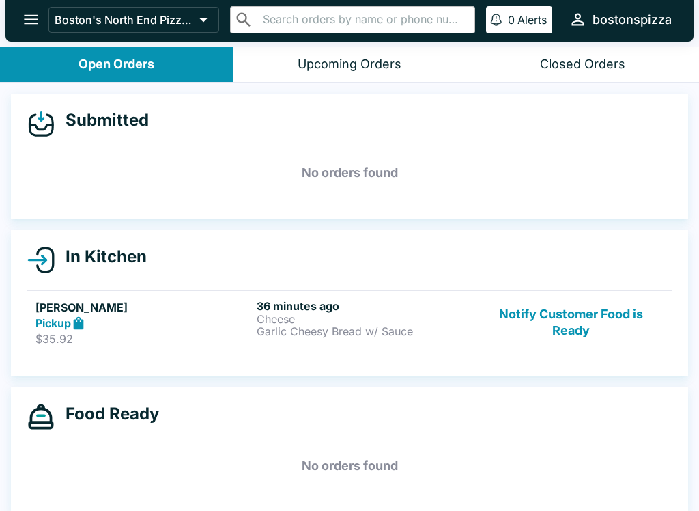
scroll to position [0, 0]
click at [365, 70] on div "Upcoming Orders" at bounding box center [350, 65] width 104 height 16
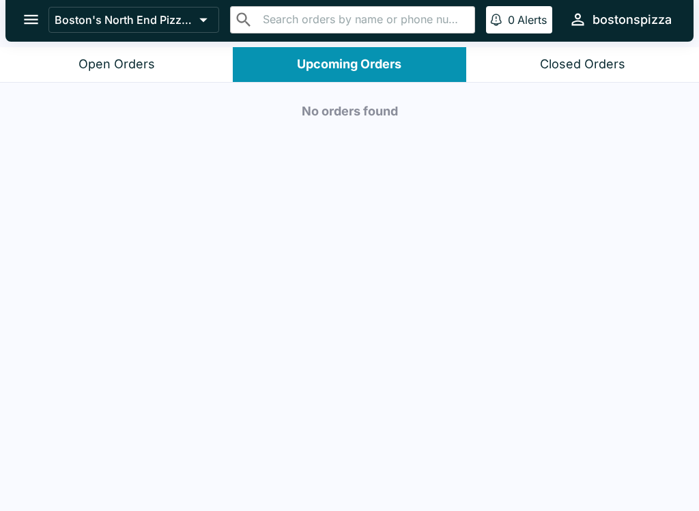
click at [620, 65] on div "Closed Orders" at bounding box center [582, 65] width 85 height 16
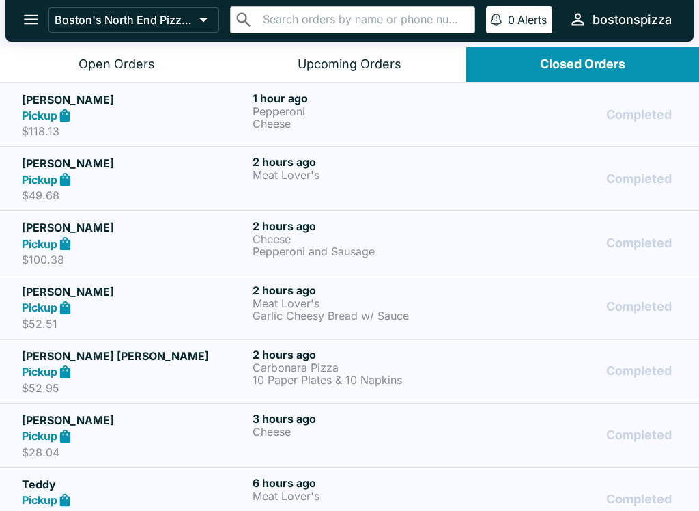
click at [54, 59] on button "Open Orders" at bounding box center [116, 64] width 233 height 35
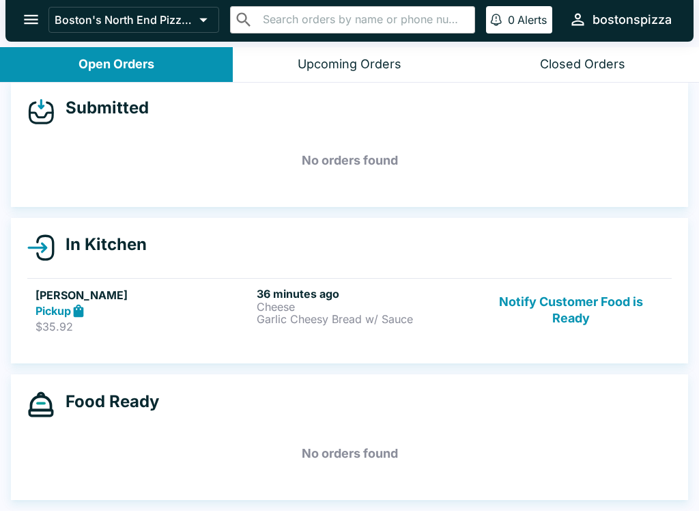
scroll to position [12, 0]
click at [569, 297] on button "Notify Customer Food is Ready" at bounding box center [571, 310] width 185 height 47
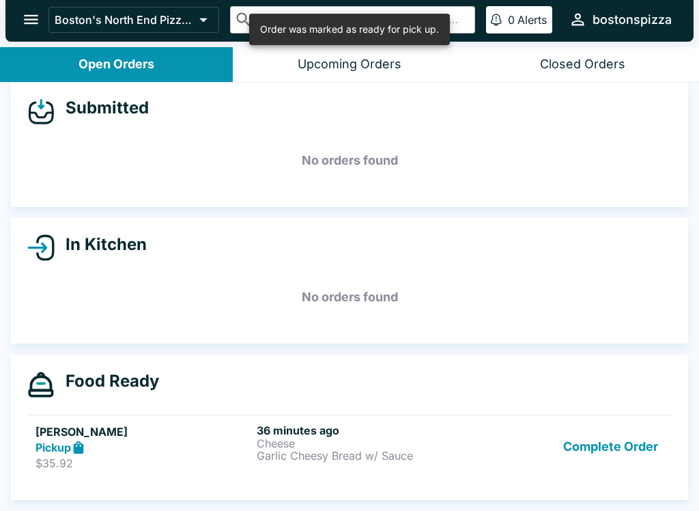
click at [615, 443] on button "Complete Order" at bounding box center [611, 446] width 106 height 47
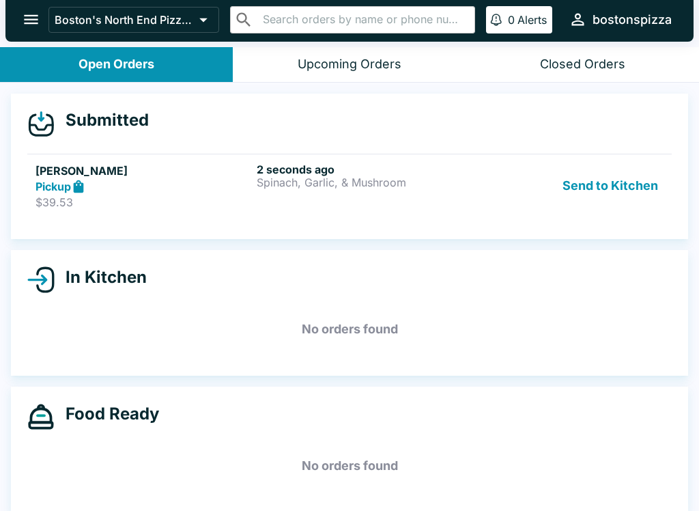
click at [238, 184] on div "Pickup" at bounding box center [144, 187] width 216 height 16
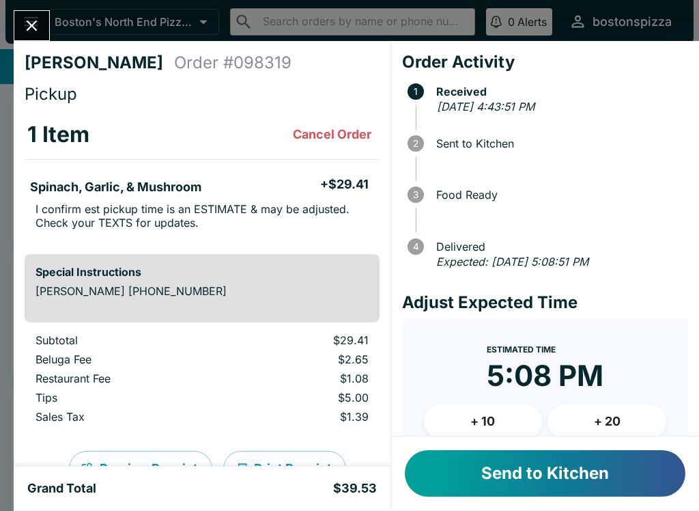
scroll to position [42, 0]
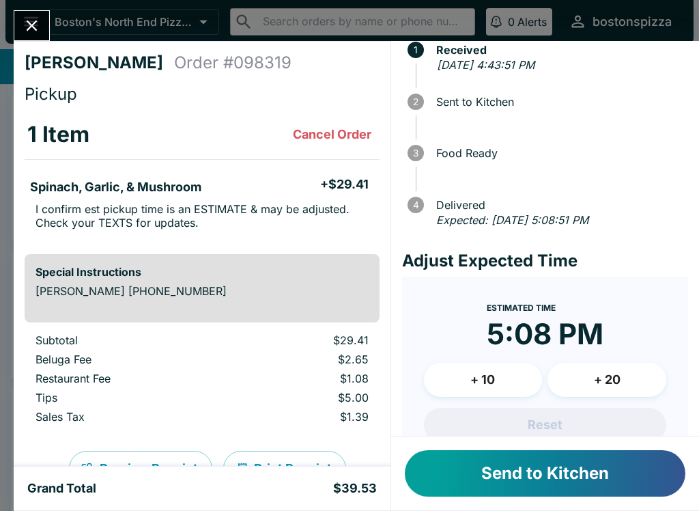
click at [485, 373] on button "+ 10" at bounding box center [483, 380] width 119 height 34
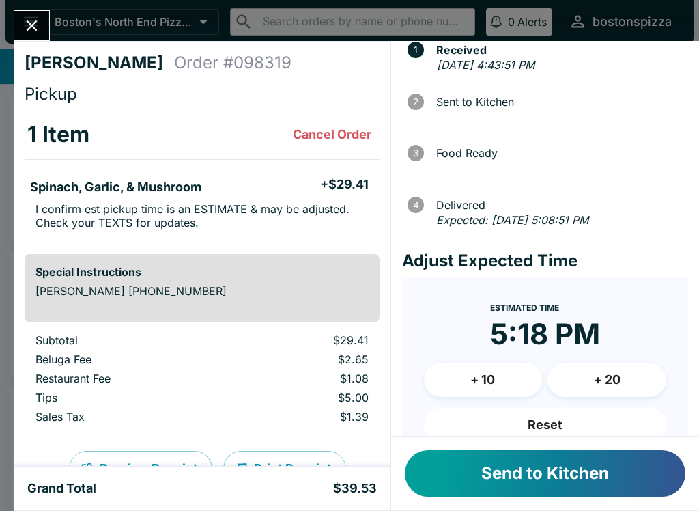
click at [566, 421] on button "Reset" at bounding box center [545, 425] width 242 height 34
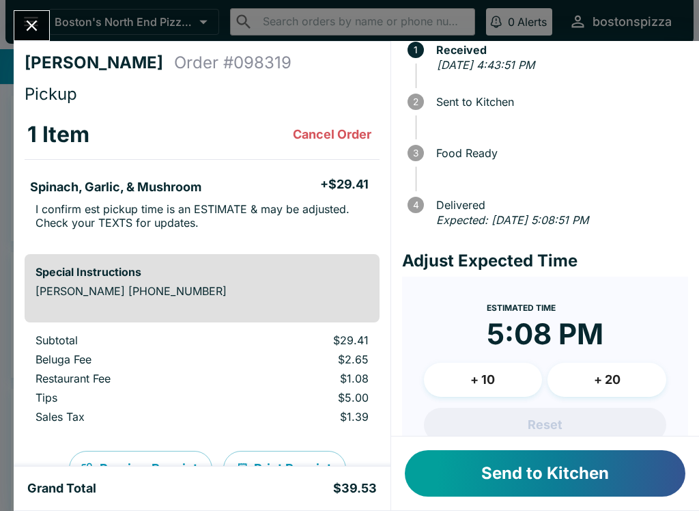
click at [569, 486] on button "Send to Kitchen" at bounding box center [545, 473] width 281 height 46
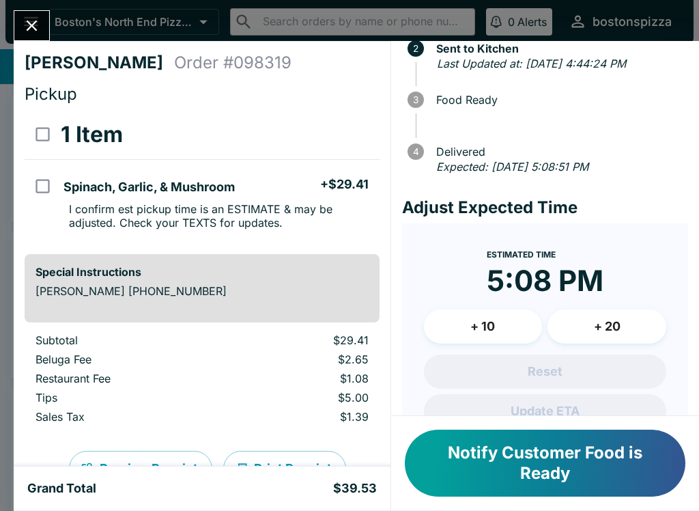
scroll to position [100, 0]
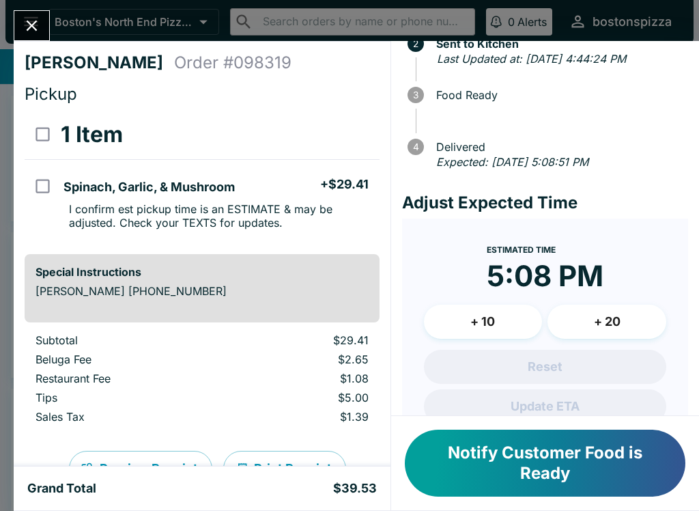
click at [38, 33] on icon "Close" at bounding box center [32, 25] width 18 height 18
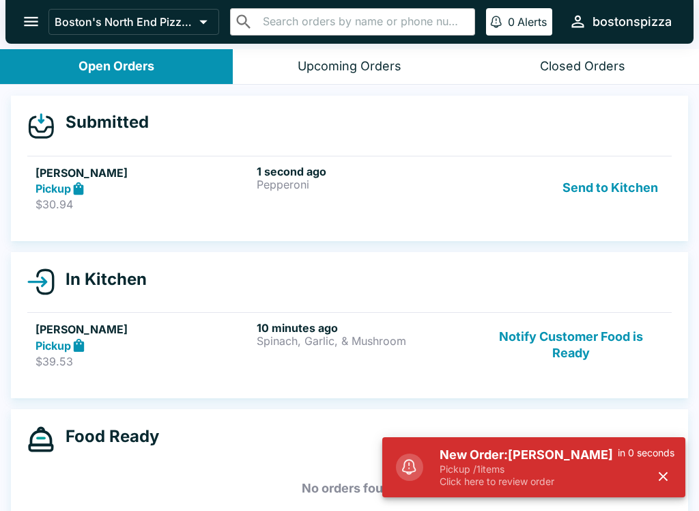
click at [481, 469] on p "Pickup / 1 items" at bounding box center [529, 469] width 178 height 12
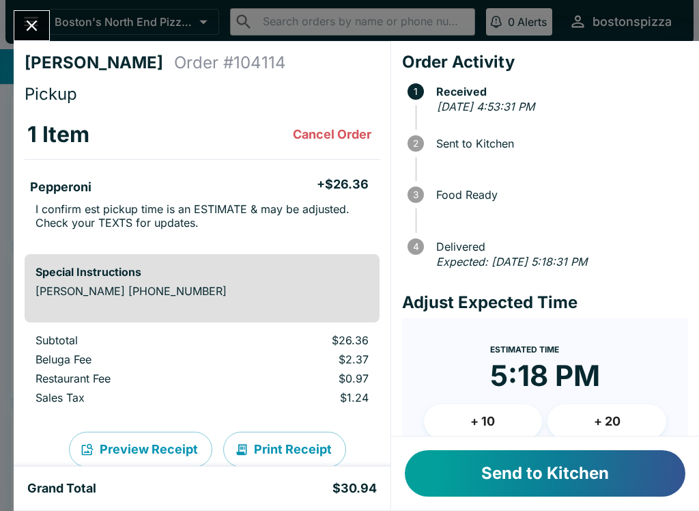
click at [464, 469] on button "Send to Kitchen" at bounding box center [545, 473] width 281 height 46
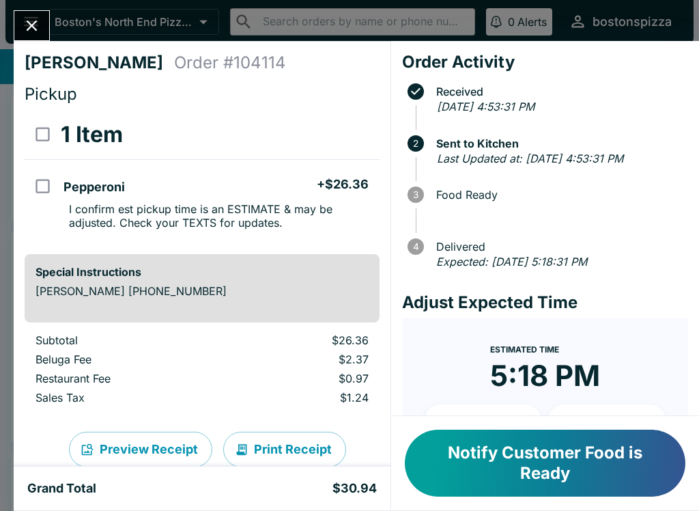
scroll to position [59, 0]
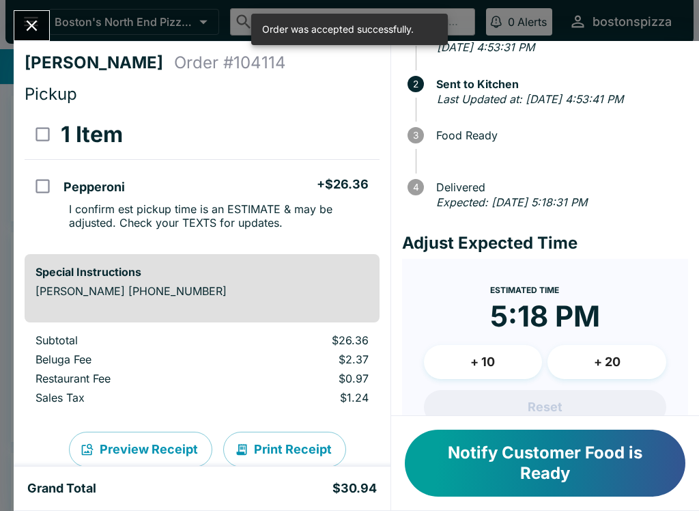
click at [476, 350] on button "+ 10" at bounding box center [483, 362] width 119 height 34
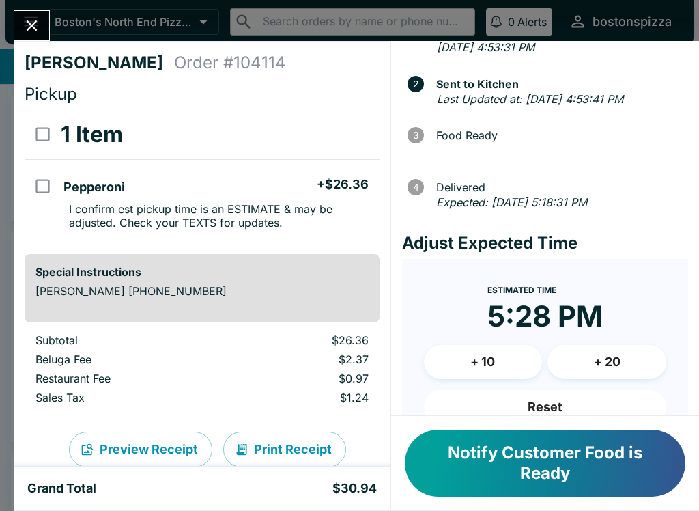
click at [35, 16] on icon "Close" at bounding box center [32, 25] width 18 height 18
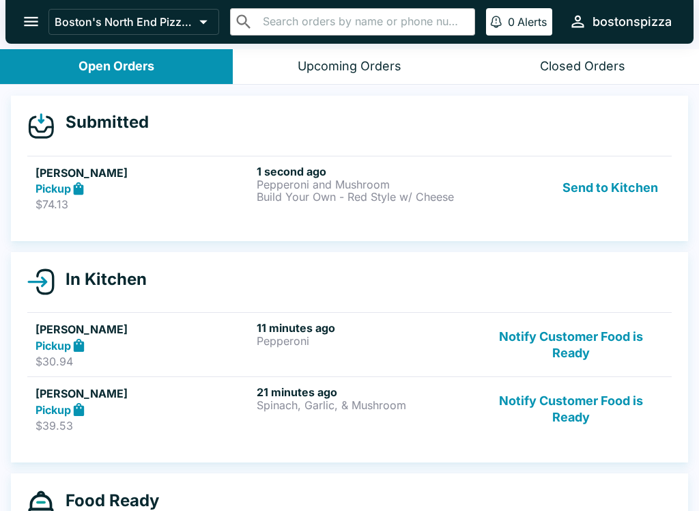
click at [350, 193] on p "Build Your Own - Red Style w/ Cheese" at bounding box center [365, 197] width 216 height 12
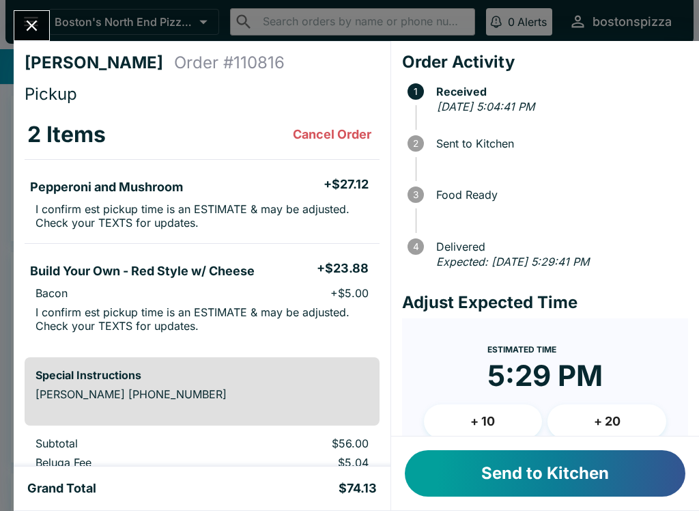
click at [458, 427] on button "+ 10" at bounding box center [483, 421] width 119 height 34
click at [469, 473] on button "Send to Kitchen" at bounding box center [545, 473] width 281 height 46
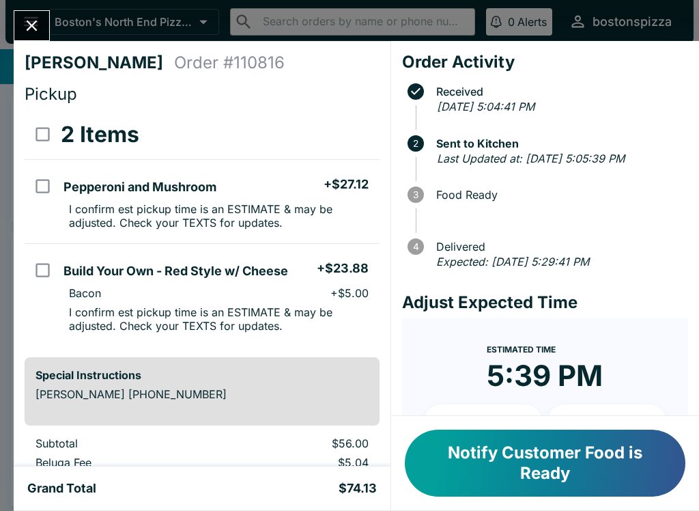
click at [36, 16] on icon "Close" at bounding box center [32, 25] width 18 height 18
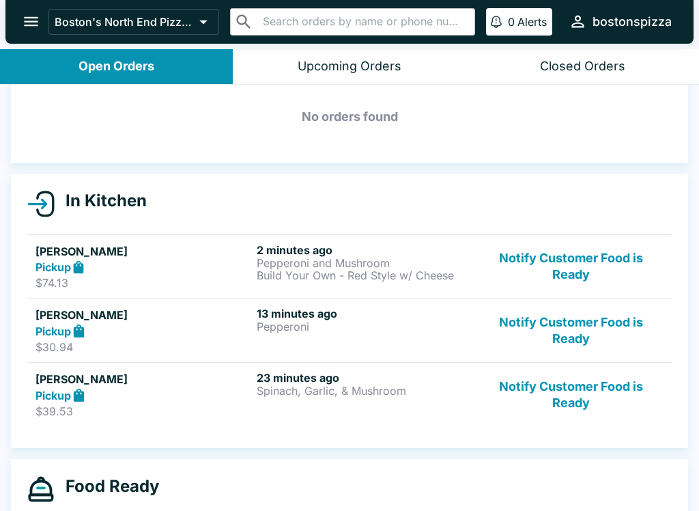
scroll to position [58, 0]
click at [602, 399] on button "Notify Customer Food is Ready" at bounding box center [571, 394] width 185 height 47
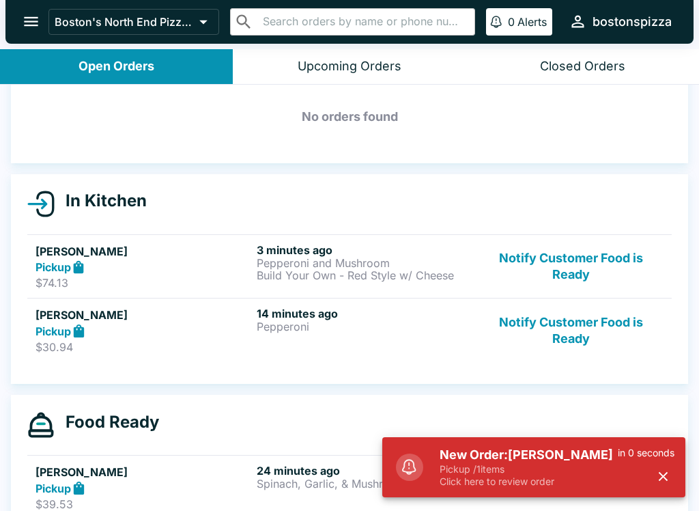
click at [579, 471] on p "Pickup / 1 items" at bounding box center [529, 469] width 178 height 12
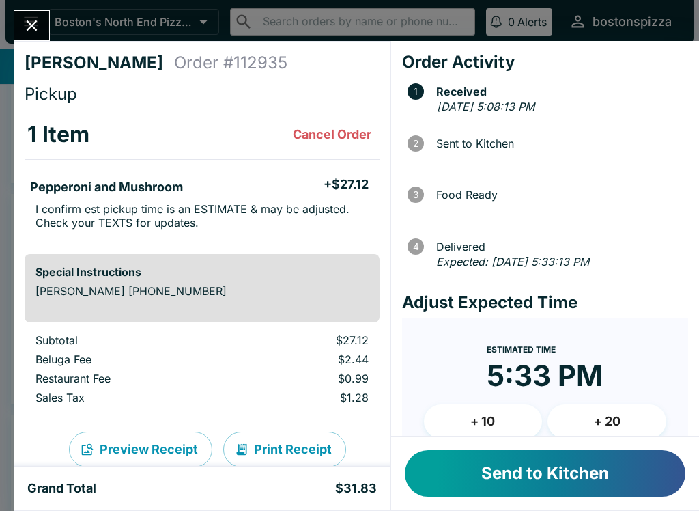
click at [526, 473] on button "Send to Kitchen" at bounding box center [545, 473] width 281 height 46
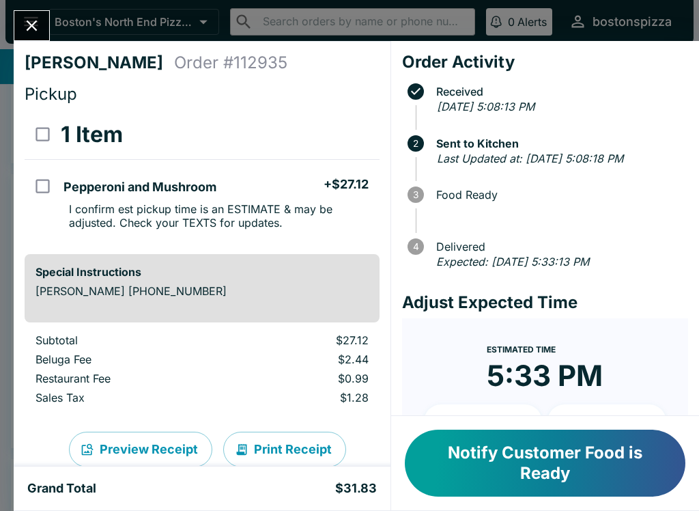
click at [35, 20] on icon "Close" at bounding box center [32, 25] width 18 height 18
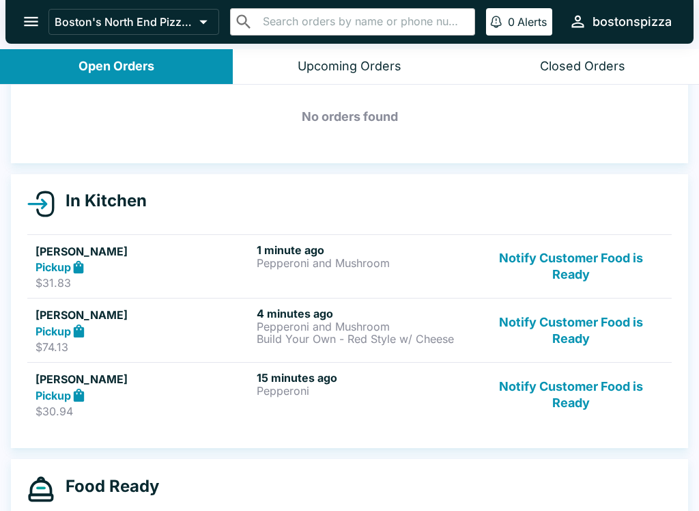
click at [580, 399] on button "Notify Customer Food is Ready" at bounding box center [571, 394] width 185 height 47
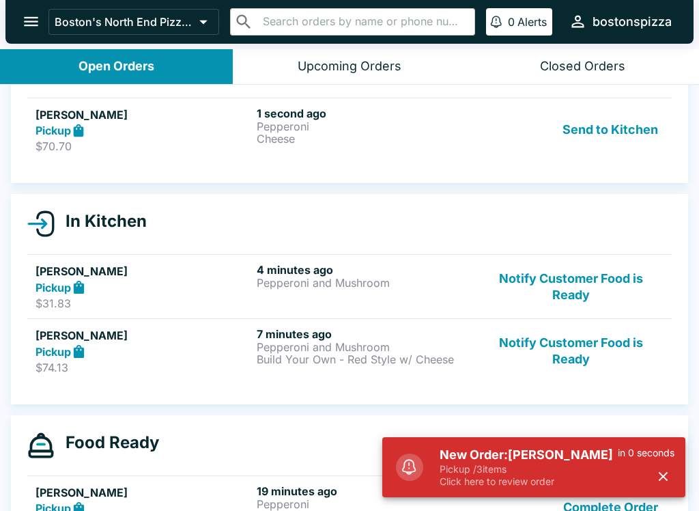
click at [538, 465] on p "Pickup / 3 items" at bounding box center [529, 469] width 178 height 12
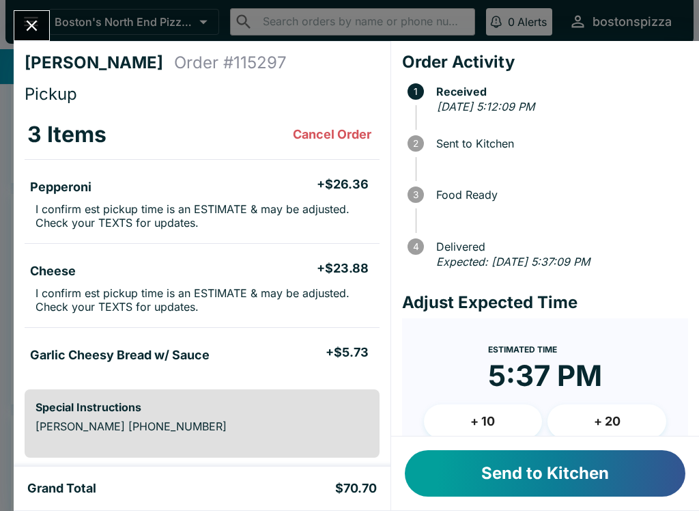
click at [577, 486] on button "Send to Kitchen" at bounding box center [545, 473] width 281 height 46
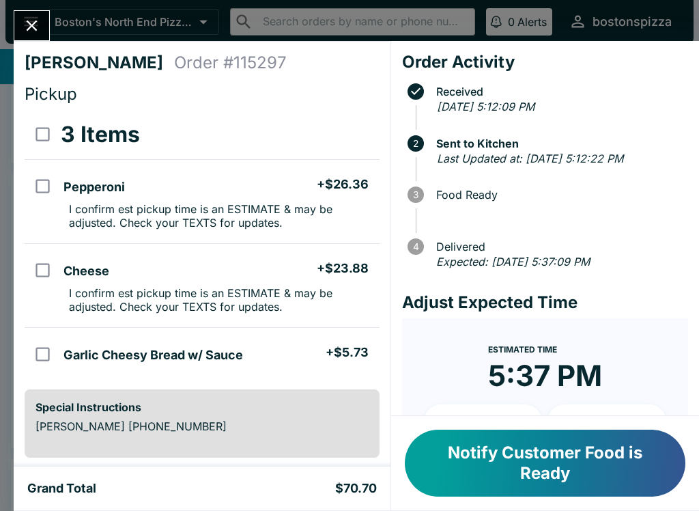
click at [44, 34] on button "Close" at bounding box center [31, 25] width 35 height 29
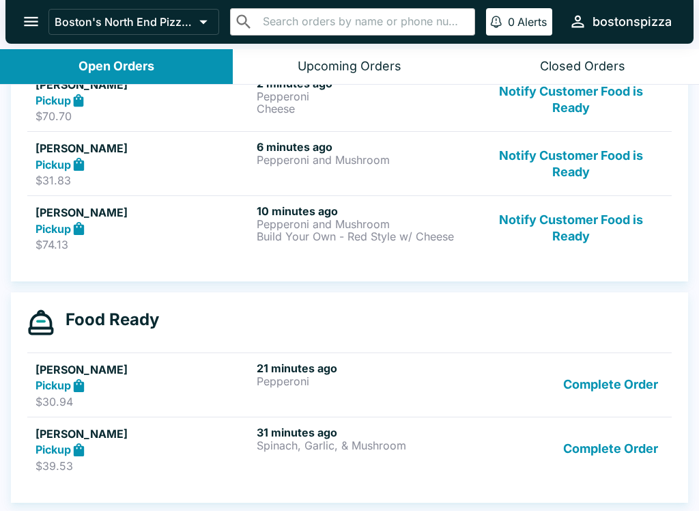
scroll to position [225, 0]
click at [585, 229] on button "Notify Customer Food is Ready" at bounding box center [571, 227] width 185 height 47
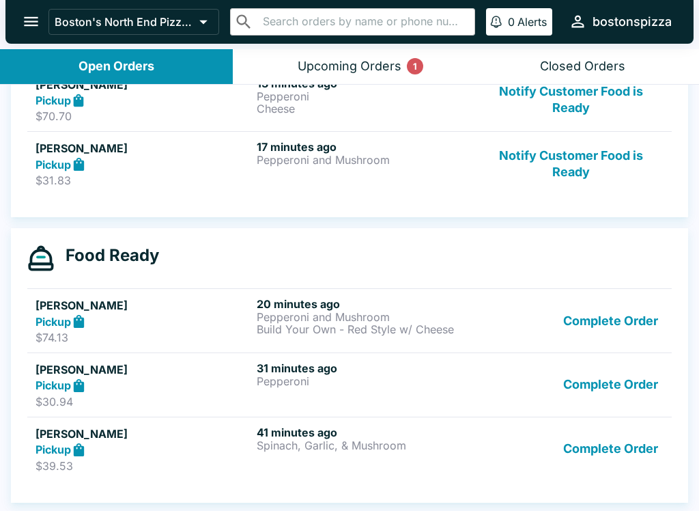
click at [615, 313] on button "Complete Order" at bounding box center [611, 320] width 106 height 47
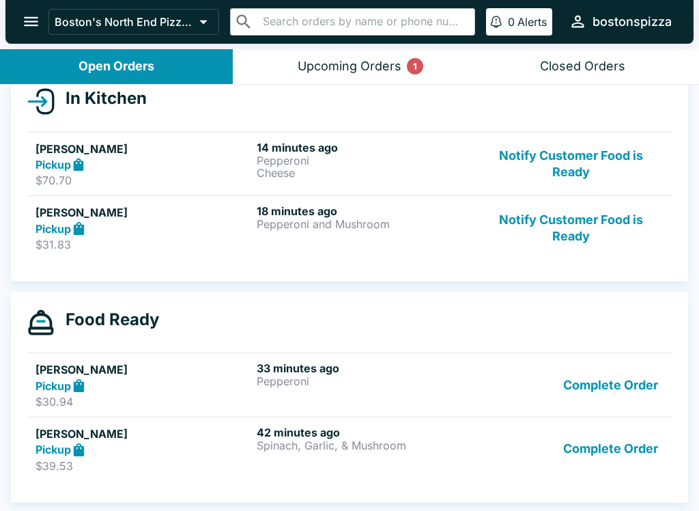
scroll to position [161, 0]
click at [572, 152] on button "Notify Customer Food is Ready" at bounding box center [571, 164] width 185 height 47
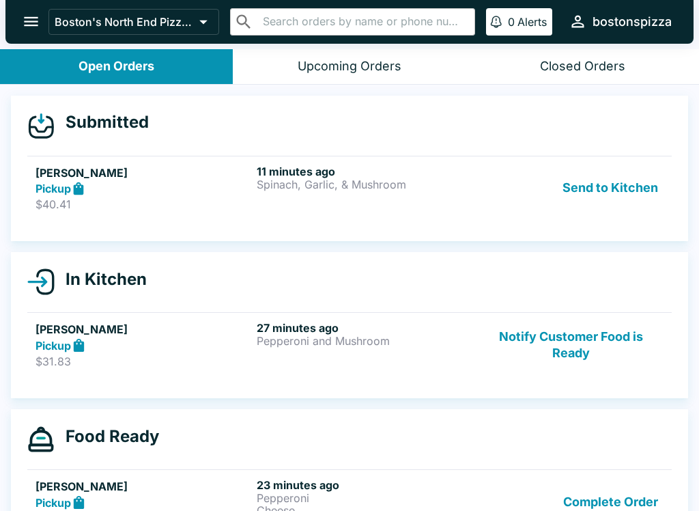
scroll to position [0, 0]
click at [620, 206] on button "Send to Kitchen" at bounding box center [610, 188] width 107 height 47
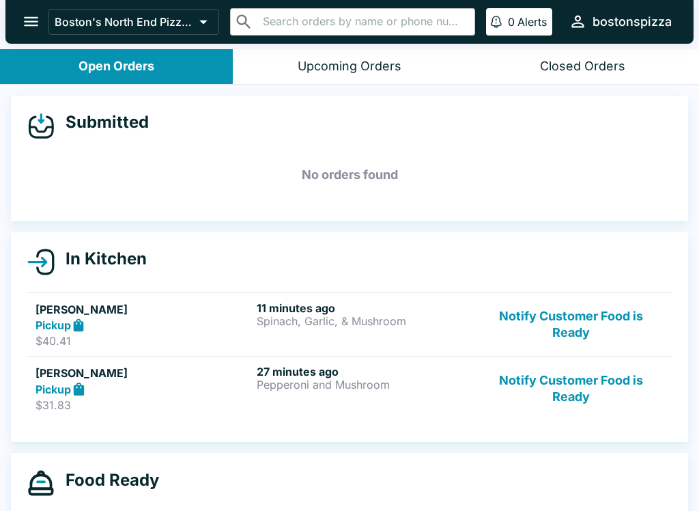
click at [92, 313] on h5 "[PERSON_NAME]" at bounding box center [144, 309] width 216 height 16
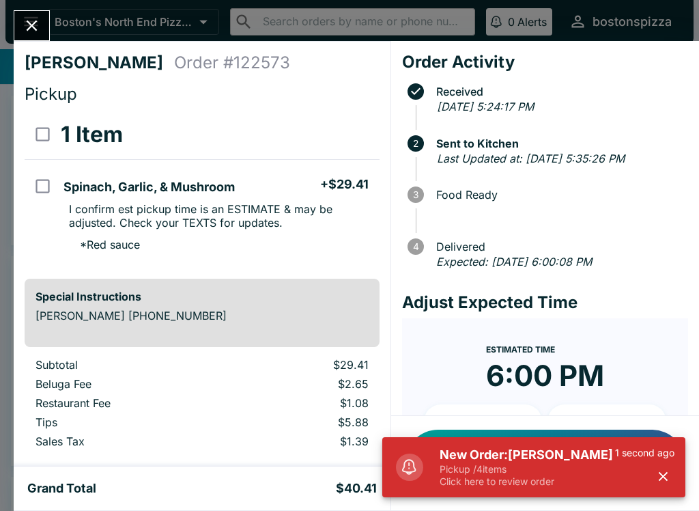
click at [505, 486] on p "Click here to review order" at bounding box center [528, 481] width 176 height 12
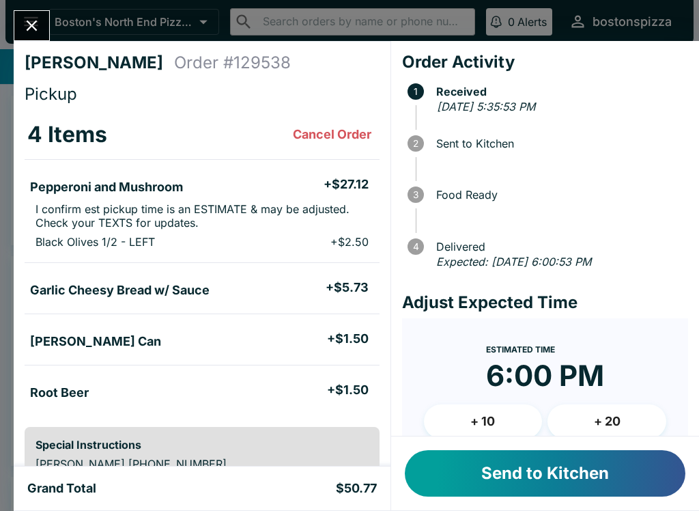
click at [36, 18] on icon "Close" at bounding box center [32, 25] width 18 height 18
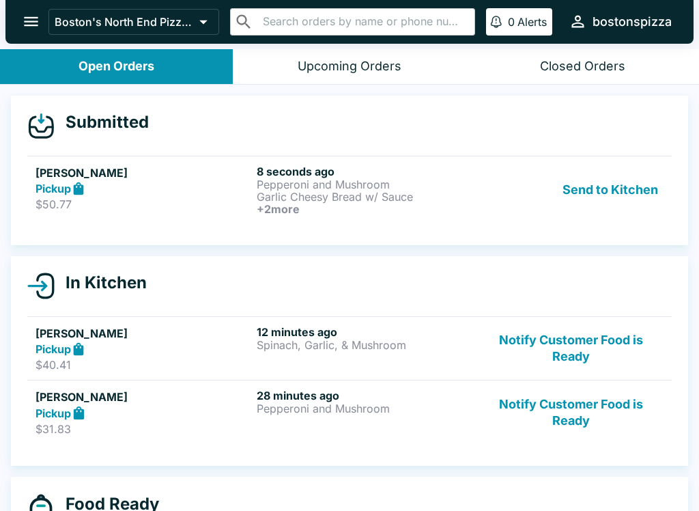
click at [622, 169] on button "Send to Kitchen" at bounding box center [610, 190] width 107 height 51
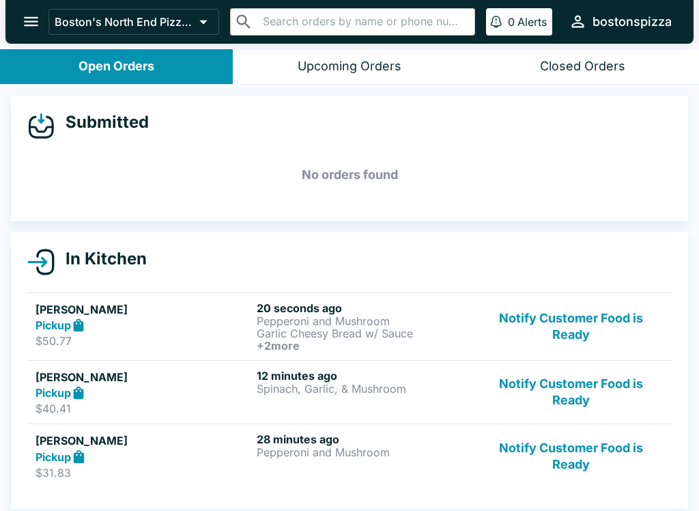
click at [357, 346] on h6 "+ 2 more" at bounding box center [365, 345] width 216 height 12
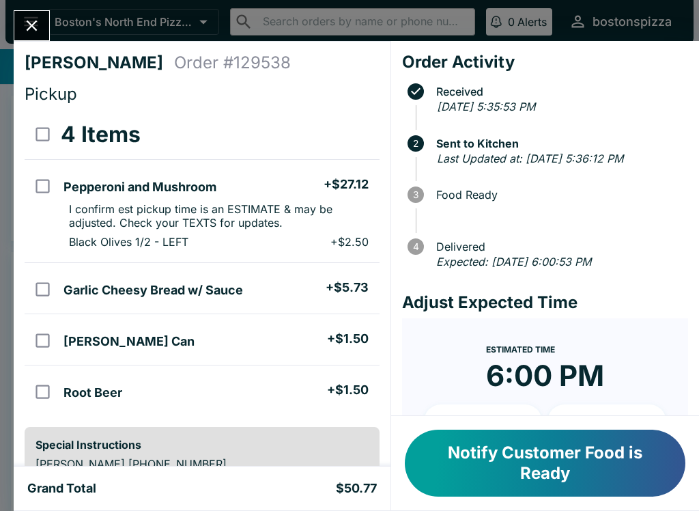
click at [39, 23] on icon "Close" at bounding box center [32, 25] width 18 height 18
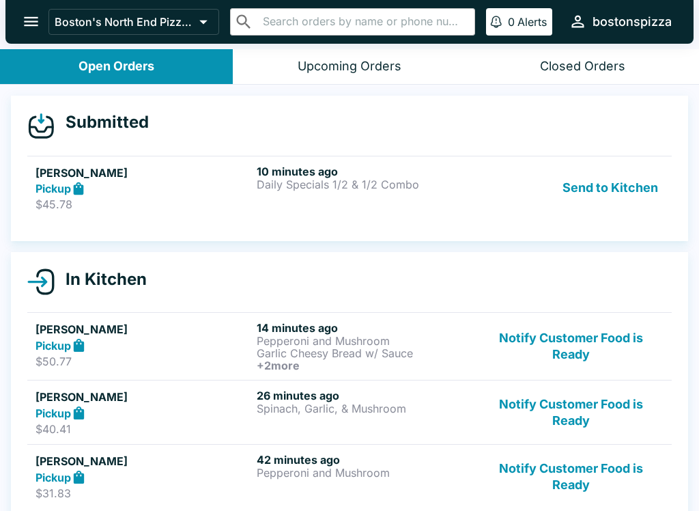
click at [591, 191] on button "Send to Kitchen" at bounding box center [610, 188] width 107 height 47
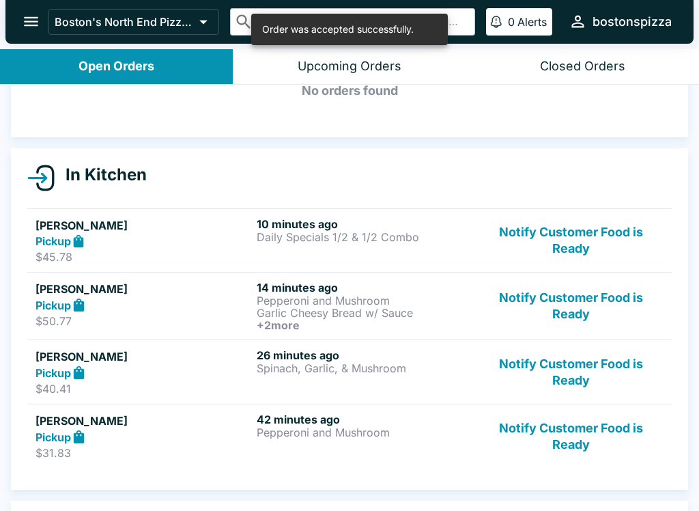
scroll to position [81, 0]
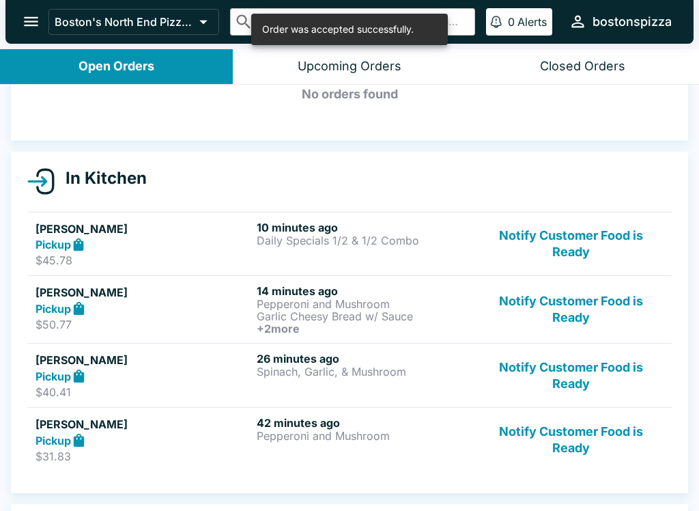
click at [398, 243] on p "Daily Specials 1/2 & 1/2 Combo" at bounding box center [365, 240] width 216 height 12
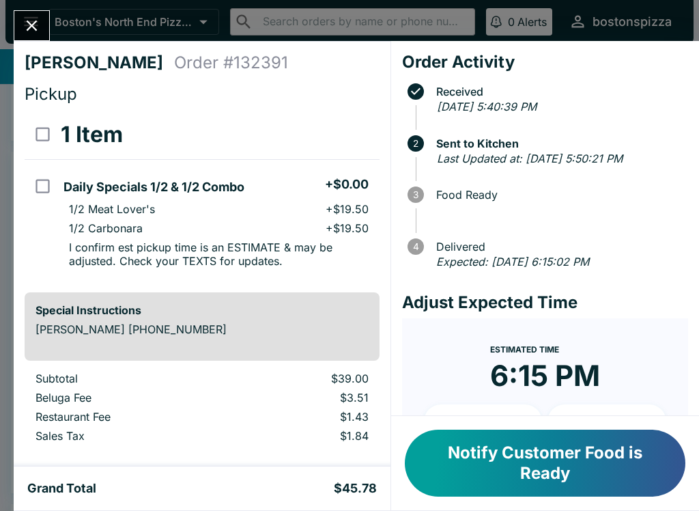
click at [35, 23] on icon "Close" at bounding box center [32, 25] width 11 height 11
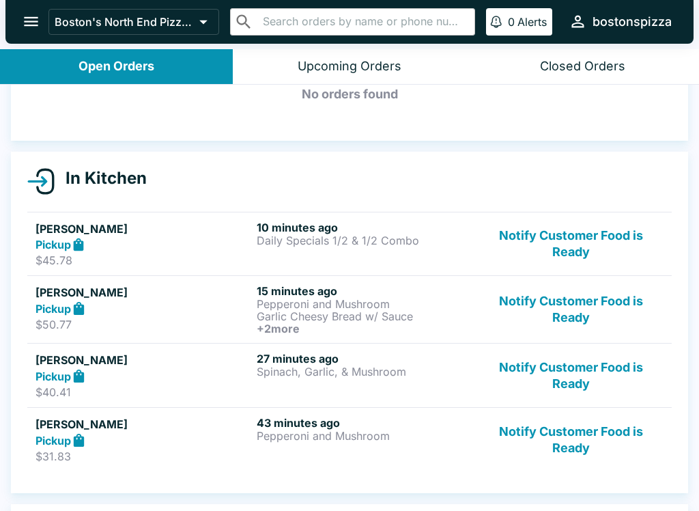
click at [569, 375] on button "Notify Customer Food is Ready" at bounding box center [571, 375] width 185 height 47
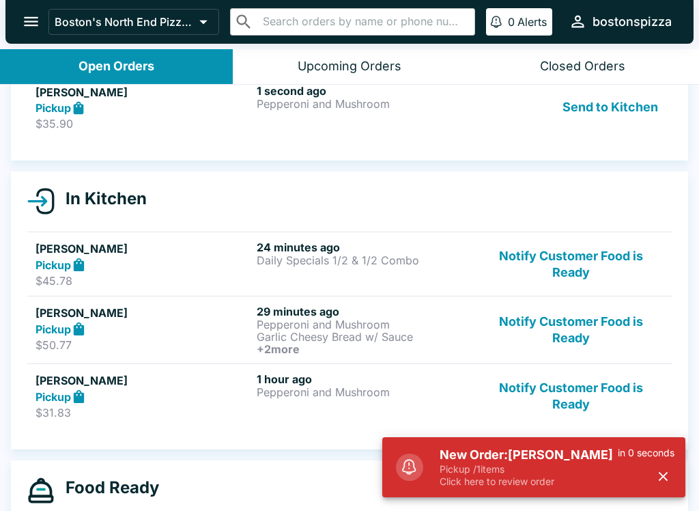
click at [471, 486] on p "Click here to review order" at bounding box center [529, 481] width 178 height 12
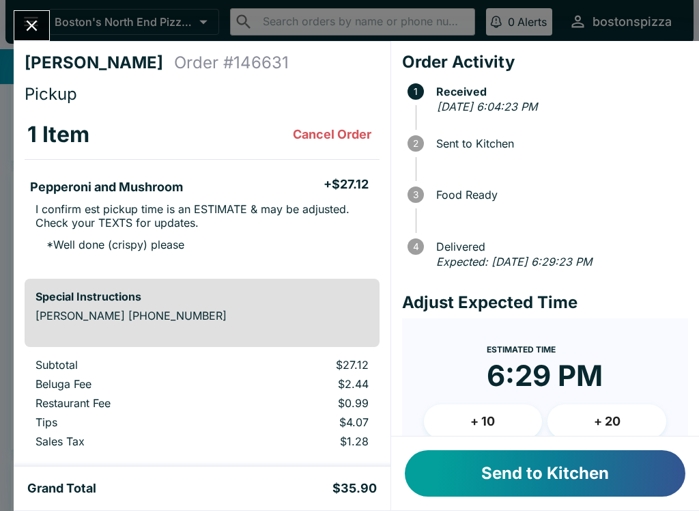
click at [481, 414] on button "+ 10" at bounding box center [483, 421] width 119 height 34
click at [526, 479] on button "Send to Kitchen" at bounding box center [545, 473] width 281 height 46
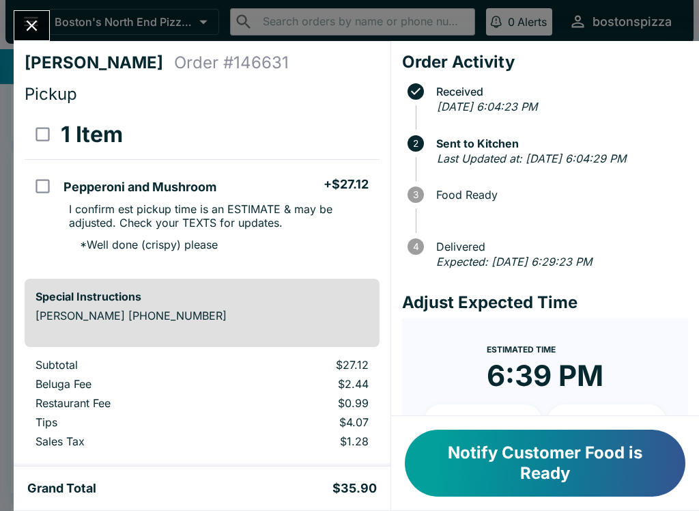
click at [14, 34] on div at bounding box center [32, 25] width 36 height 31
click at [32, 17] on icon "Close" at bounding box center [32, 25] width 18 height 18
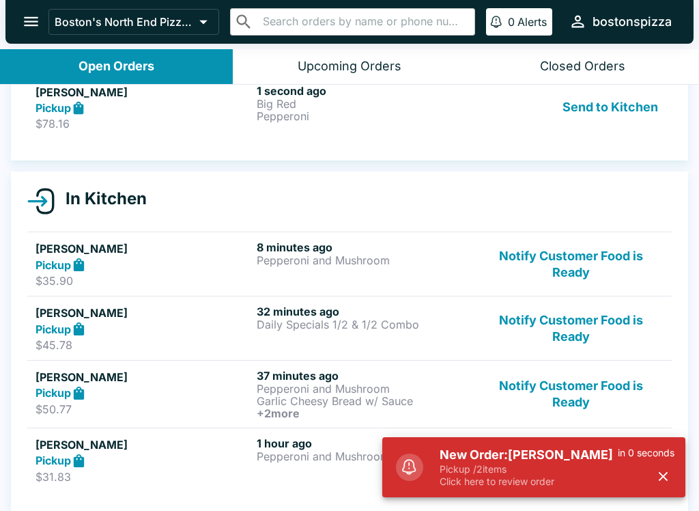
click at [541, 477] on p "Click here to review order" at bounding box center [529, 481] width 178 height 12
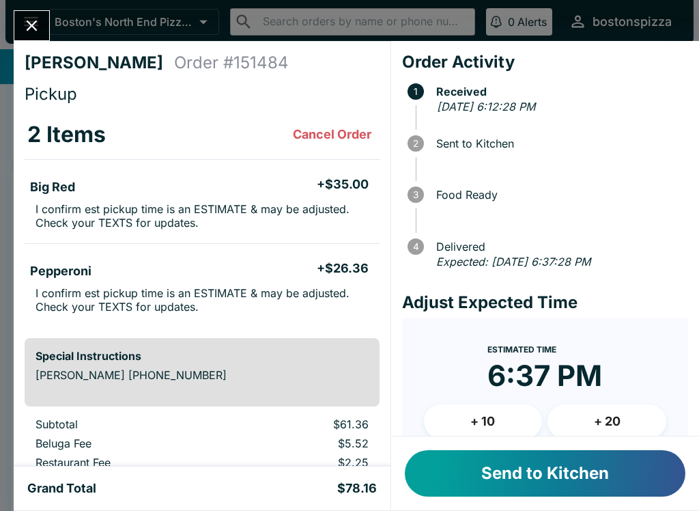
click at [487, 451] on button "Send to Kitchen" at bounding box center [545, 473] width 281 height 46
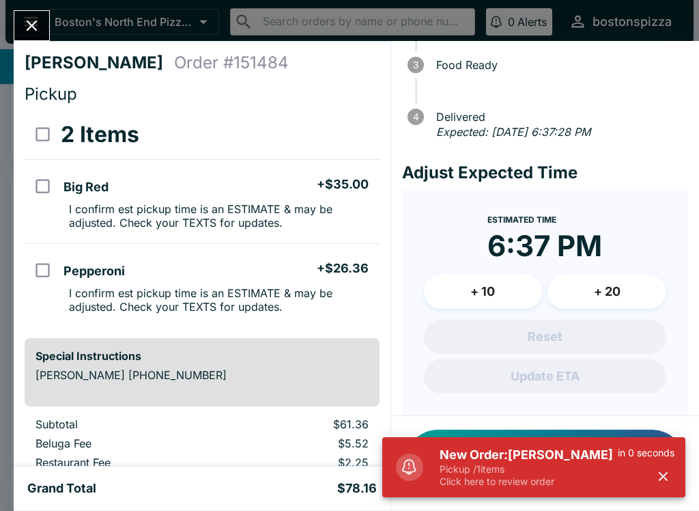
scroll to position [130, 0]
click at [564, 477] on p "Click here to review order" at bounding box center [529, 481] width 178 height 12
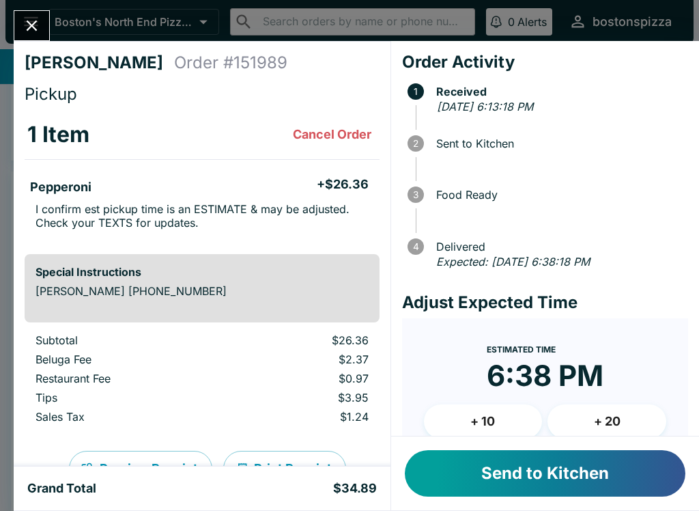
click at [459, 428] on button "+ 10" at bounding box center [483, 421] width 119 height 34
click at [466, 492] on button "Send to Kitchen" at bounding box center [545, 473] width 281 height 46
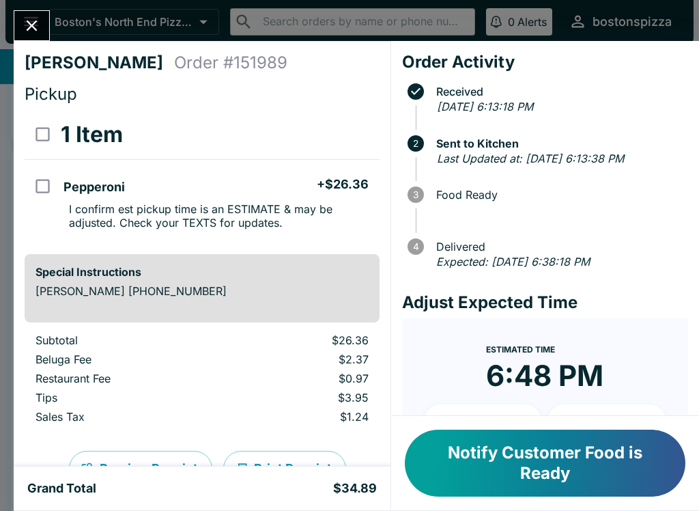
click at [31, 18] on icon "Close" at bounding box center [32, 25] width 18 height 18
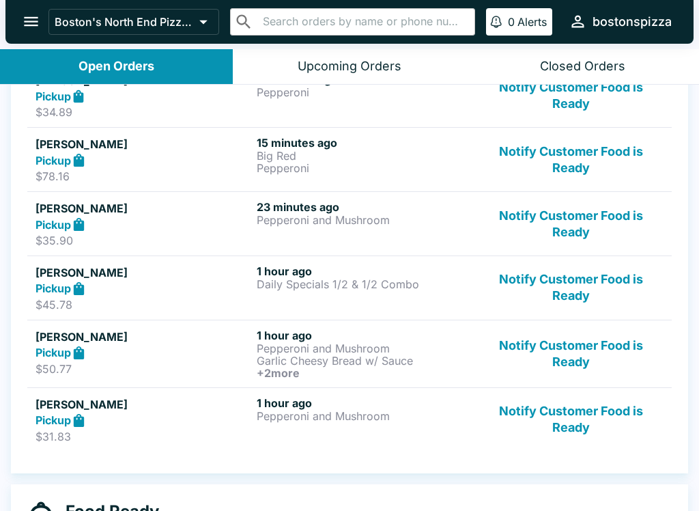
scroll to position [232, 0]
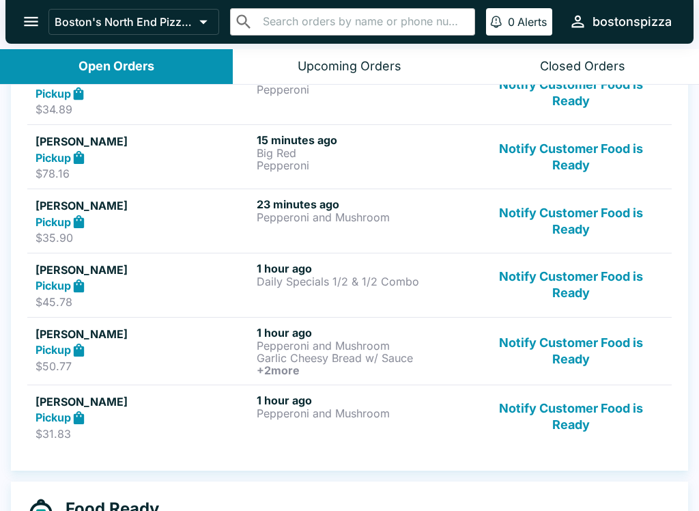
click at [584, 282] on button "Notify Customer Food is Ready" at bounding box center [571, 285] width 185 height 47
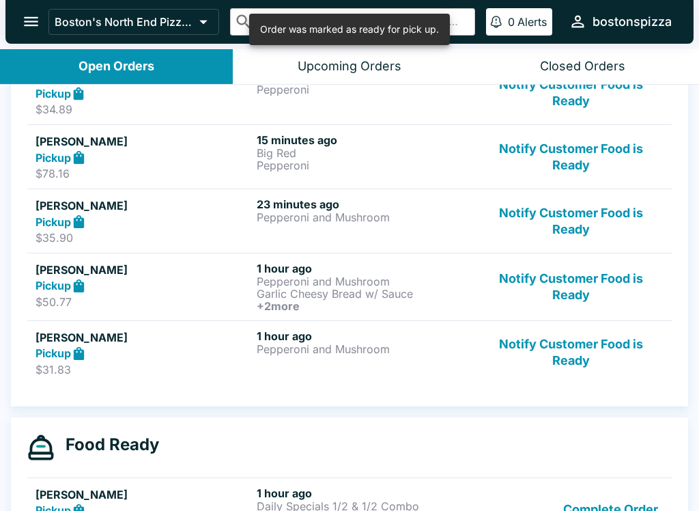
click at [577, 346] on button "Notify Customer Food is Ready" at bounding box center [571, 352] width 185 height 47
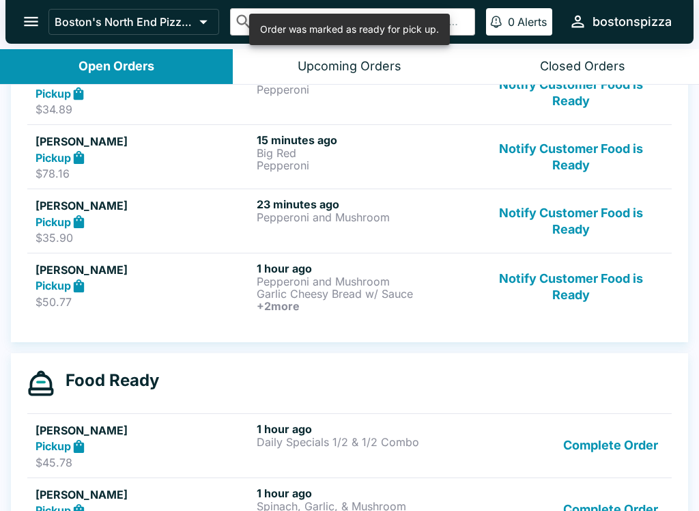
click at [577, 277] on button "Notify Customer Food is Ready" at bounding box center [571, 287] width 185 height 51
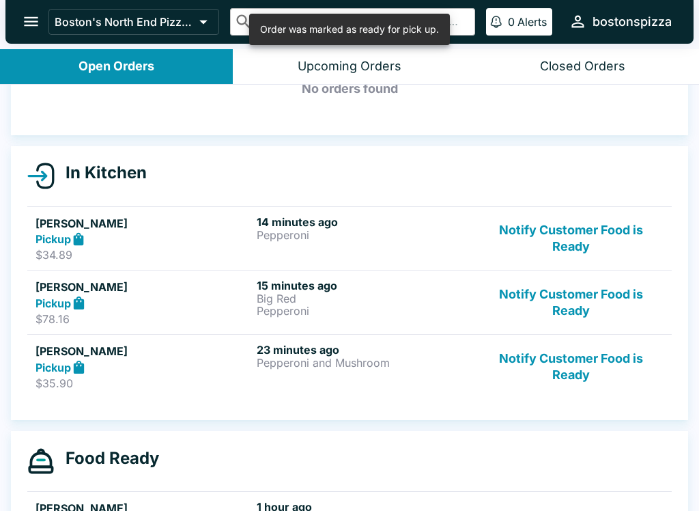
scroll to position [87, 0]
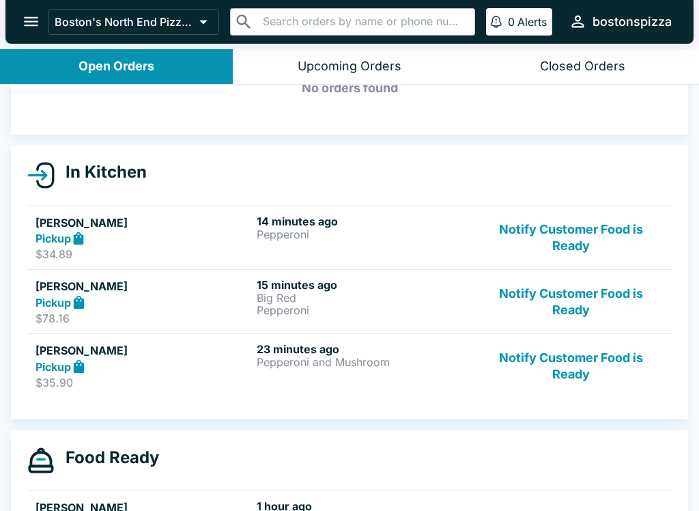
click at [560, 380] on button "Notify Customer Food is Ready" at bounding box center [571, 365] width 185 height 47
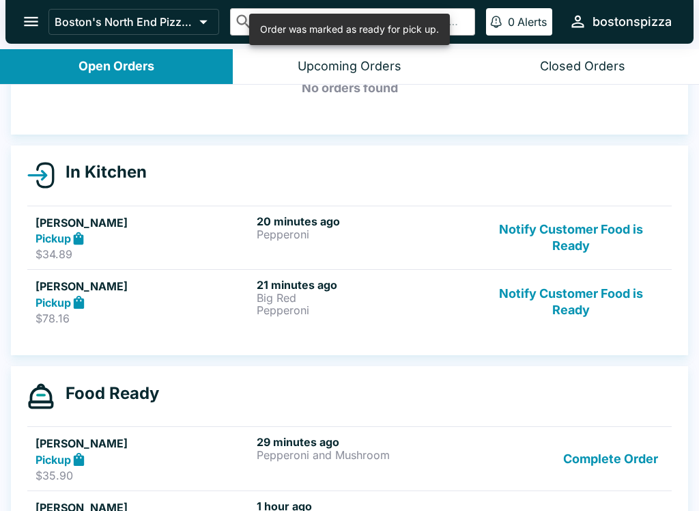
click at [609, 464] on button "Complete Order" at bounding box center [611, 458] width 106 height 47
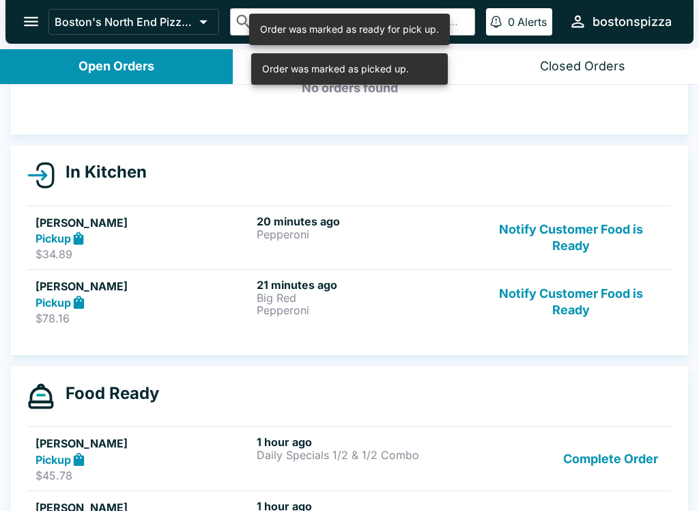
click at [611, 456] on button "Complete Order" at bounding box center [611, 458] width 106 height 47
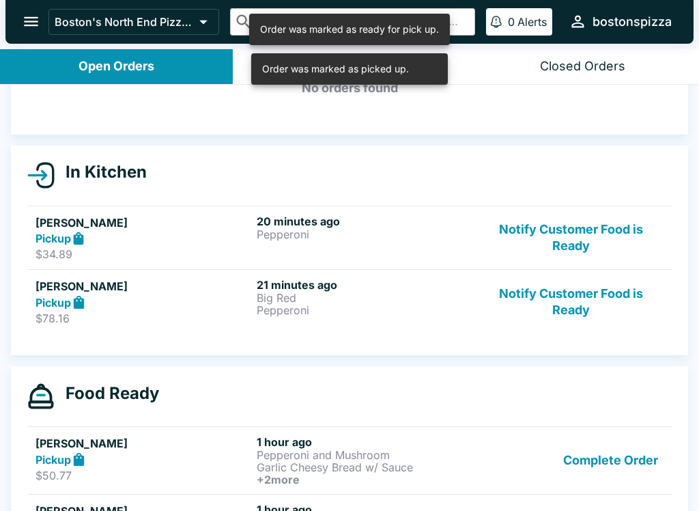
click at [602, 459] on button "Complete Order" at bounding box center [611, 460] width 106 height 51
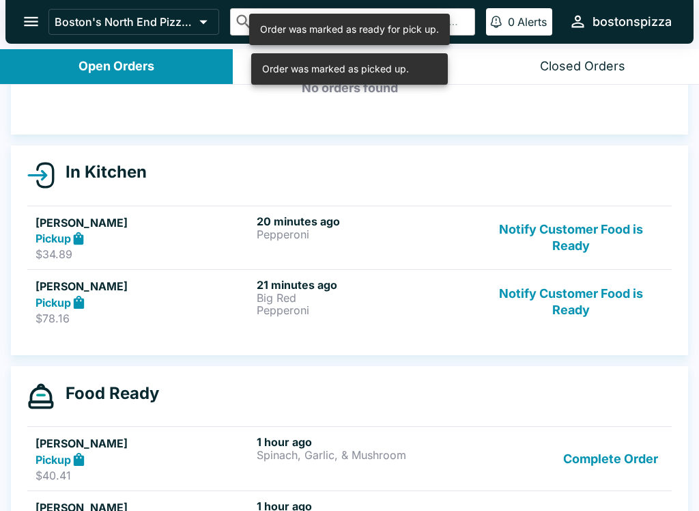
click at [633, 453] on button "Complete Order" at bounding box center [611, 458] width 106 height 47
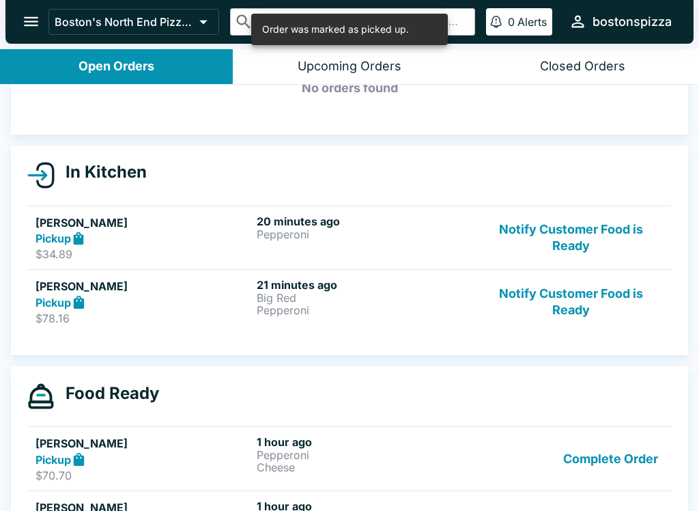
click at [570, 223] on button "Notify Customer Food is Ready" at bounding box center [571, 237] width 185 height 47
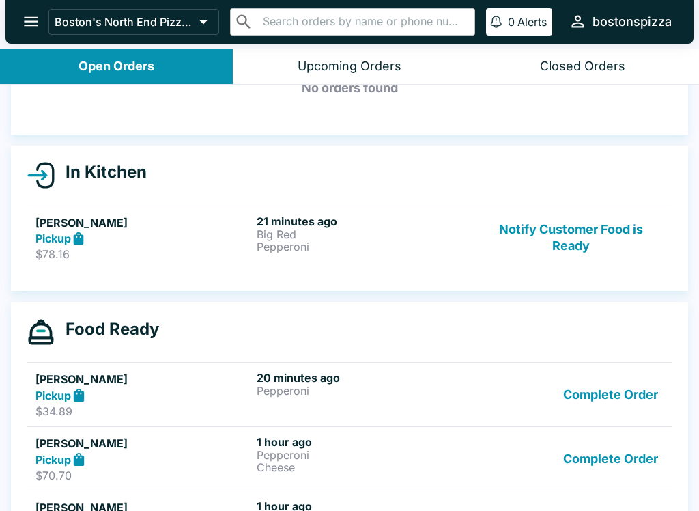
click at [594, 236] on button "Notify Customer Food is Ready" at bounding box center [571, 237] width 185 height 47
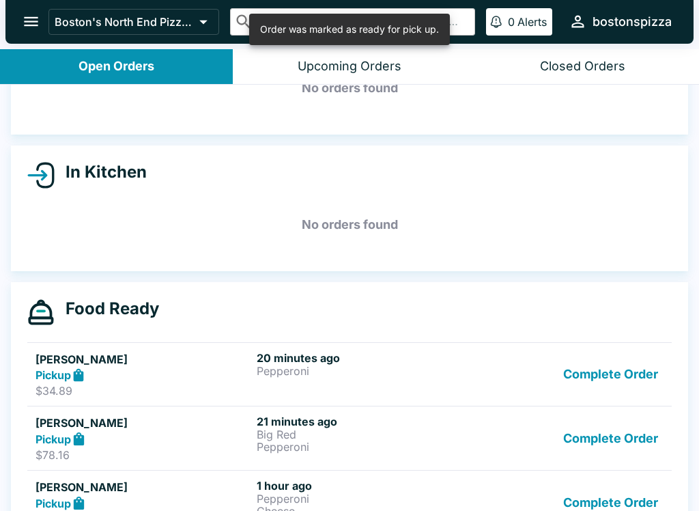
click at [636, 376] on button "Complete Order" at bounding box center [611, 374] width 106 height 47
click at [621, 370] on button "Complete Order" at bounding box center [611, 374] width 106 height 47
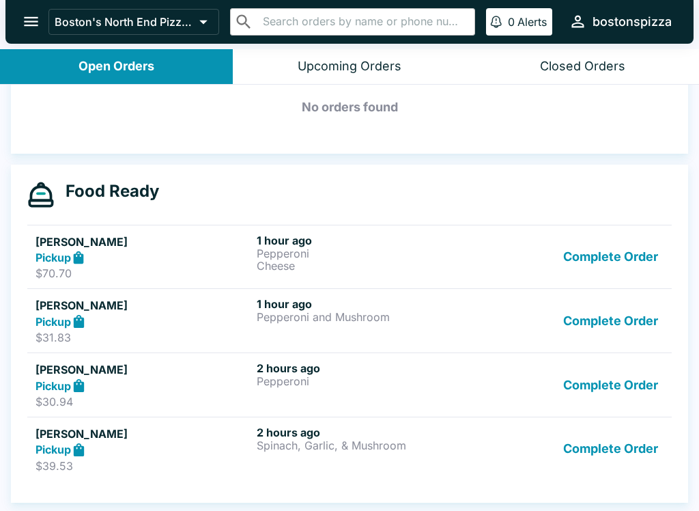
scroll to position [204, 0]
click at [619, 262] on button "Complete Order" at bounding box center [611, 257] width 106 height 47
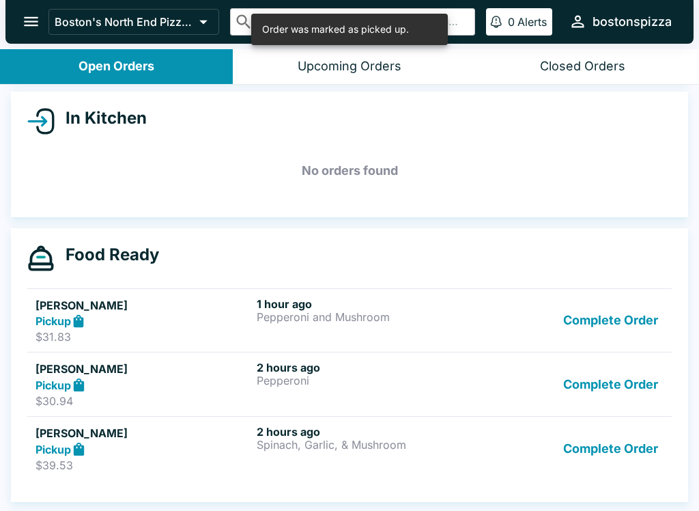
scroll to position [141, 0]
click at [622, 315] on button "Complete Order" at bounding box center [611, 320] width 106 height 47
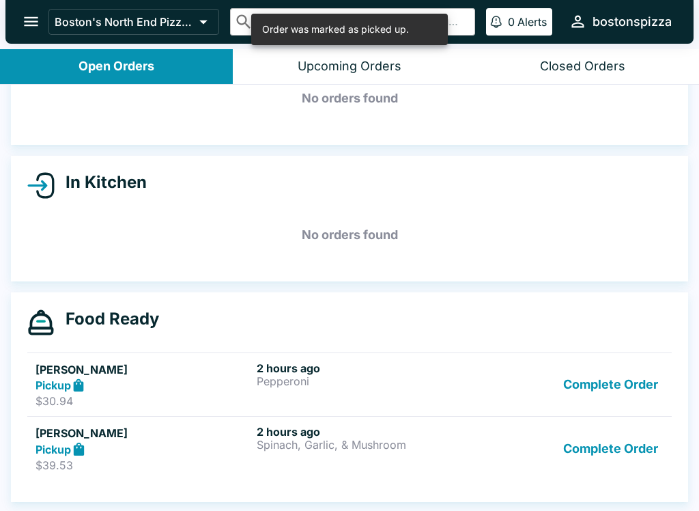
click at [628, 374] on button "Complete Order" at bounding box center [611, 384] width 106 height 47
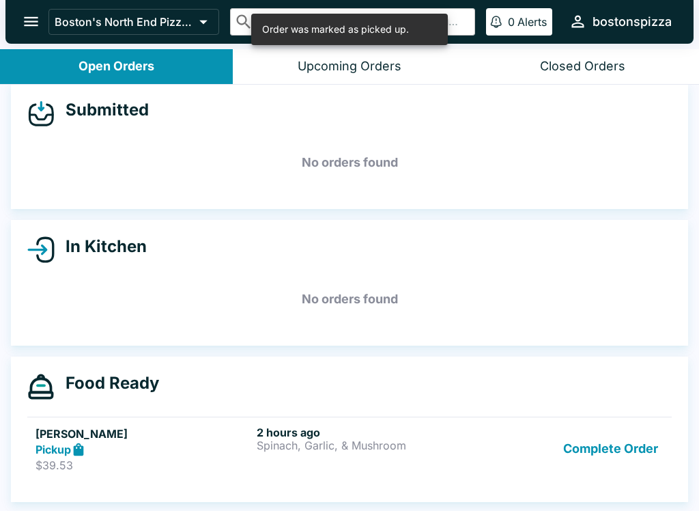
scroll to position [12, 0]
click at [606, 441] on button "Complete Order" at bounding box center [611, 449] width 106 height 47
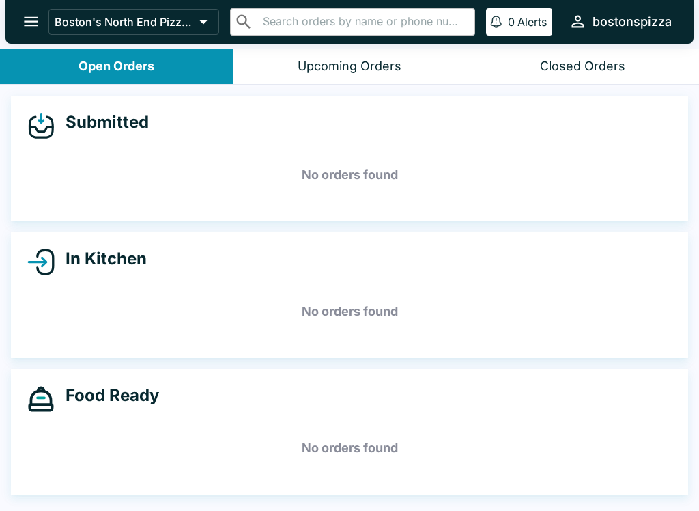
scroll to position [2, 0]
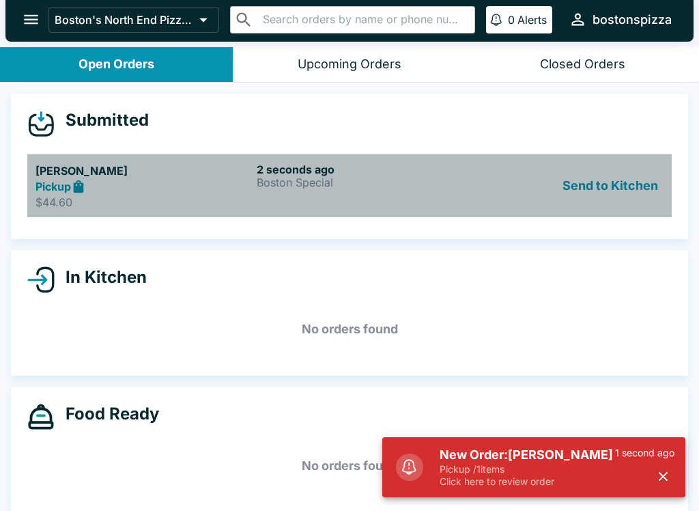
click at [134, 199] on p "$44.60" at bounding box center [144, 202] width 216 height 14
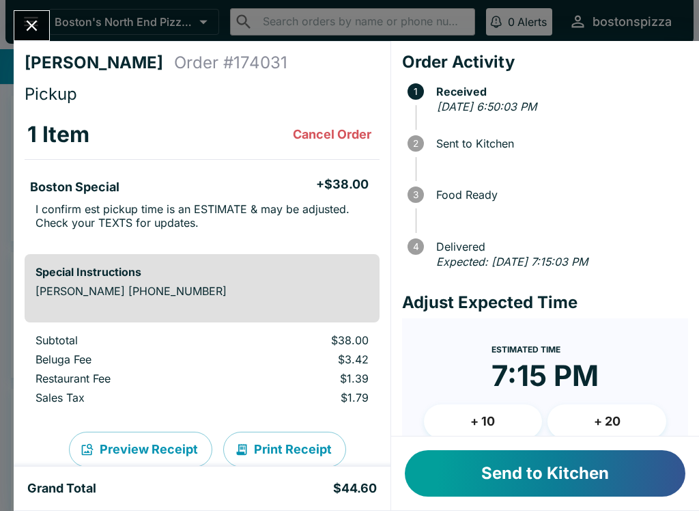
click at [577, 462] on button "Send to Kitchen" at bounding box center [545, 473] width 281 height 46
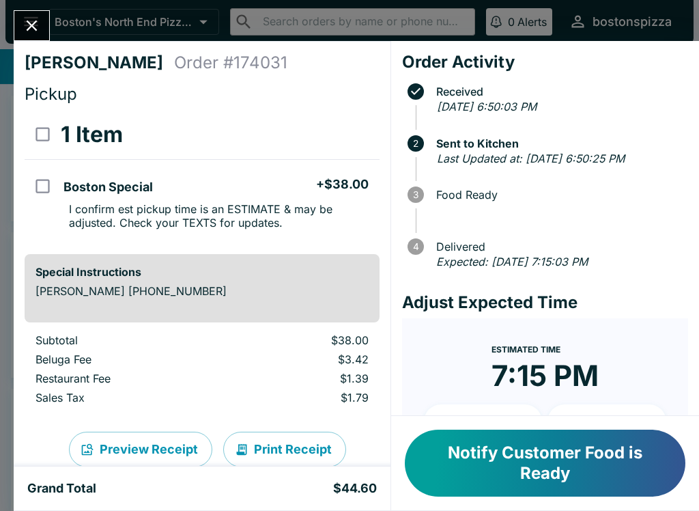
click at [33, 35] on icon "Close" at bounding box center [32, 25] width 18 height 18
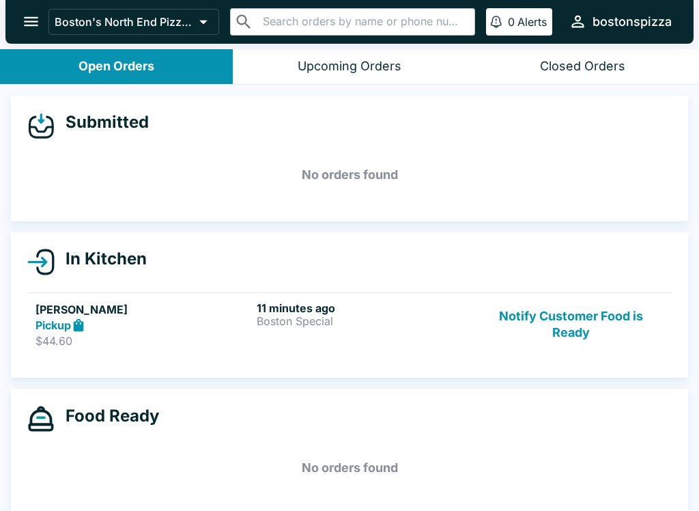
click at [571, 307] on button "Notify Customer Food is Ready" at bounding box center [571, 324] width 185 height 47
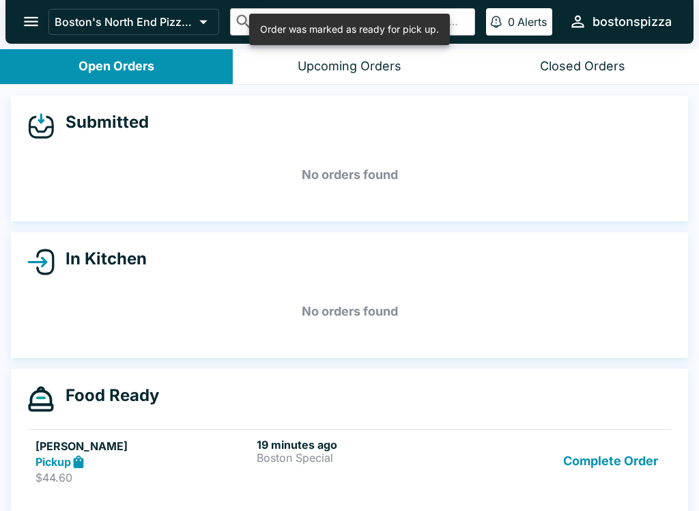
click at [639, 476] on button "Complete Order" at bounding box center [611, 461] width 106 height 47
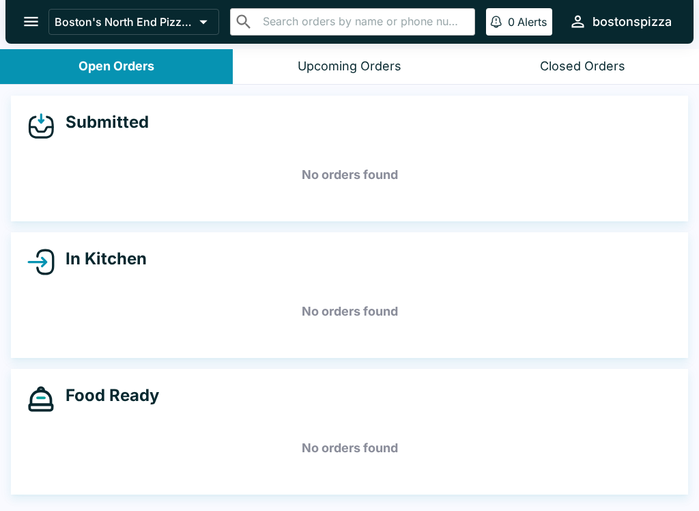
click at [26, 18] on icon "open drawer" at bounding box center [31, 22] width 14 height 10
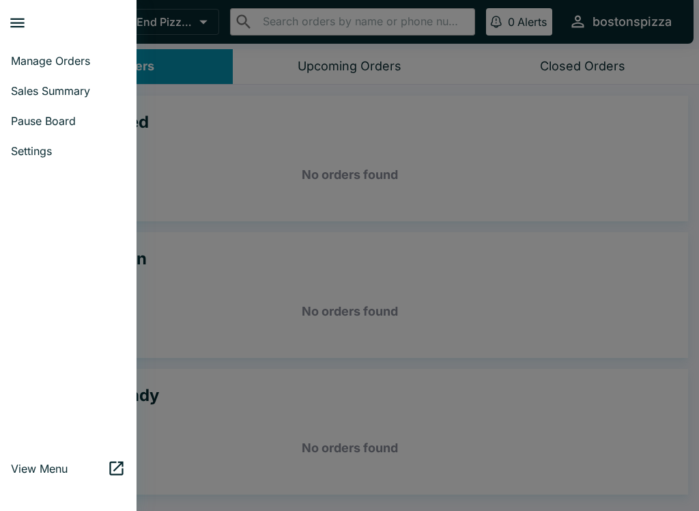
click at [579, 393] on div at bounding box center [349, 255] width 699 height 511
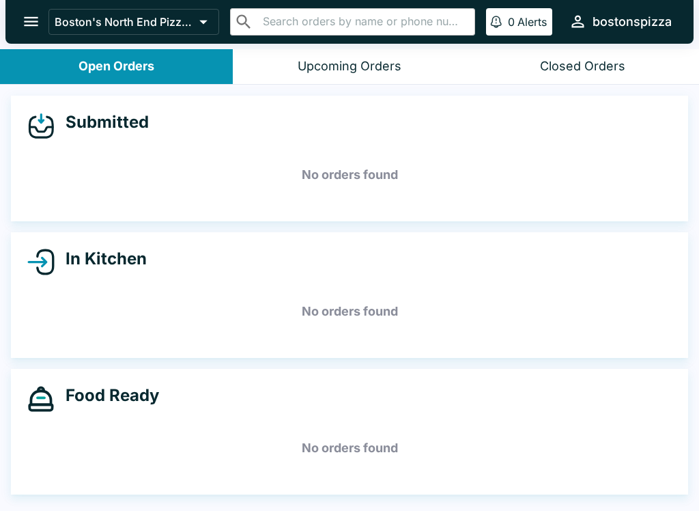
click at [39, 20] on icon "open drawer" at bounding box center [31, 21] width 18 height 18
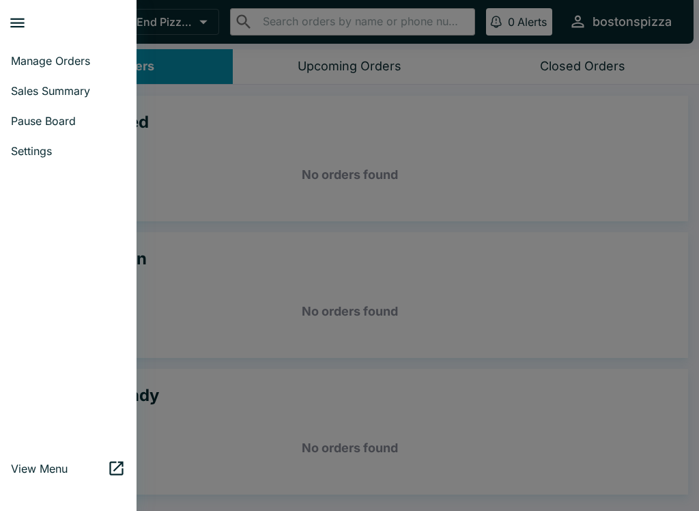
click at [83, 89] on span "Sales Summary" at bounding box center [68, 91] width 115 height 14
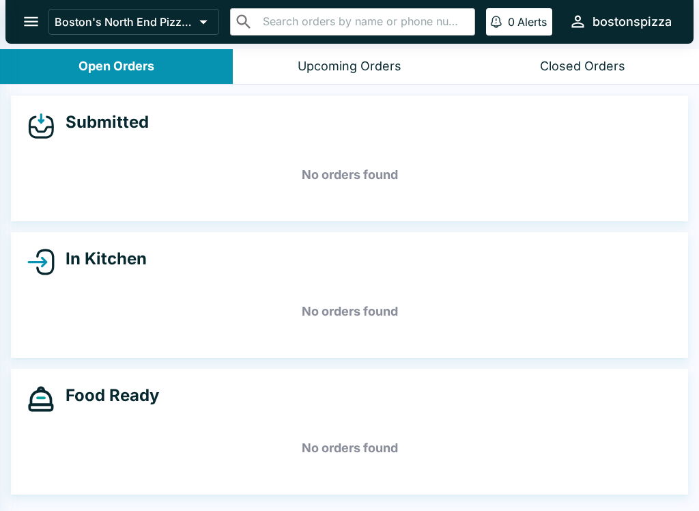
select select "03:00"
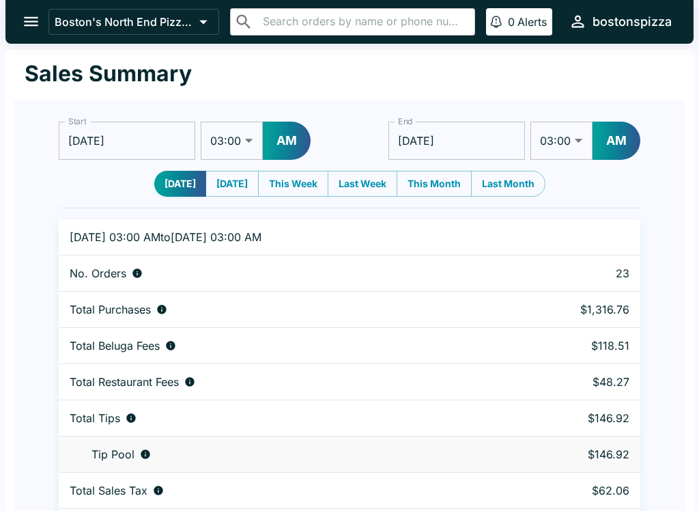
click at [40, 19] on icon "open drawer" at bounding box center [31, 21] width 18 height 18
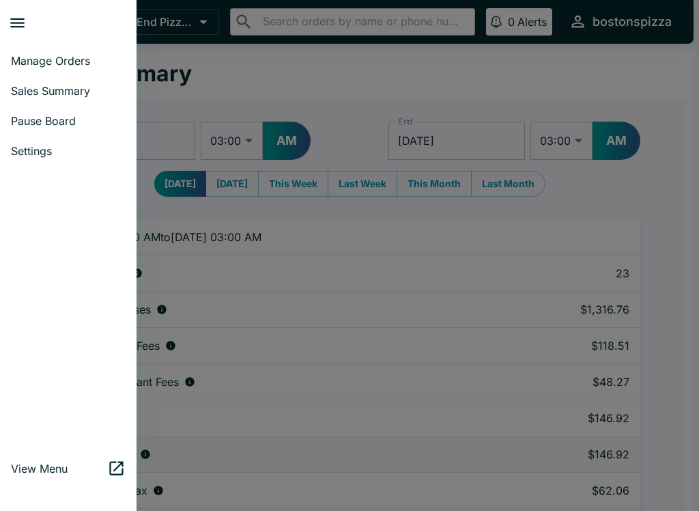
click at [79, 52] on link "Manage Orders" at bounding box center [68, 61] width 137 height 30
